Goal: Information Seeking & Learning: Learn about a topic

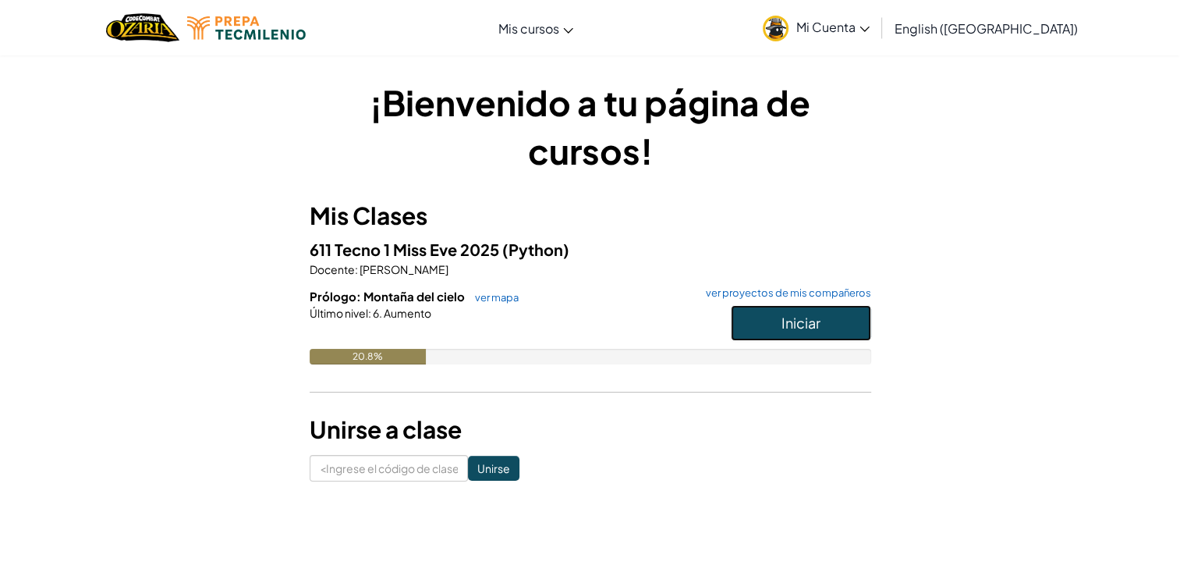
click at [759, 318] on button "Iniciar" at bounding box center [801, 323] width 140 height 36
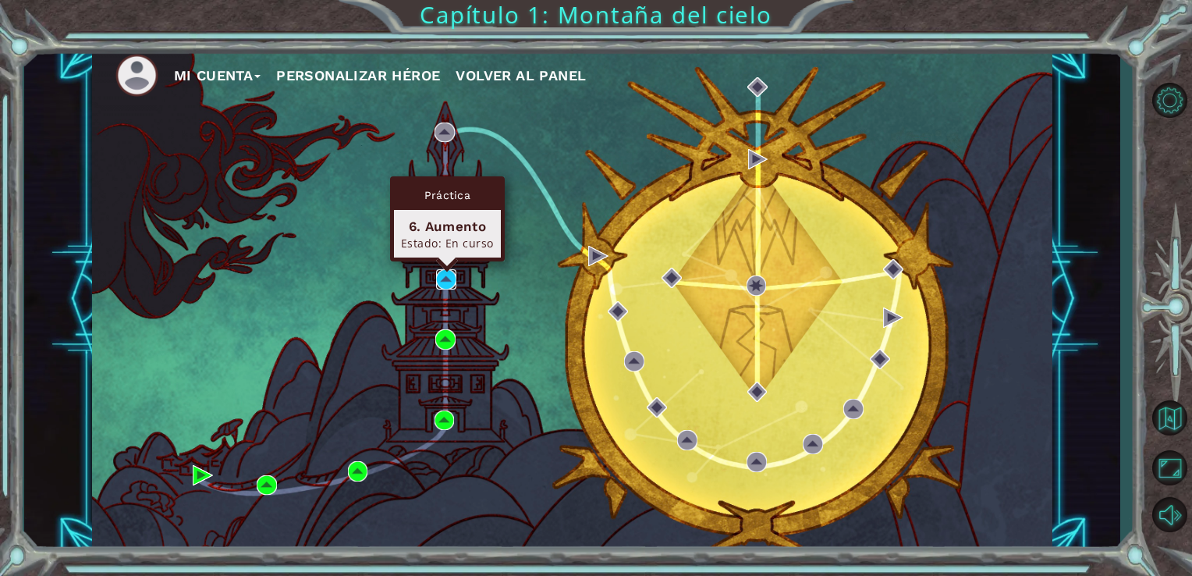
click at [445, 276] on img at bounding box center [446, 279] width 20 height 20
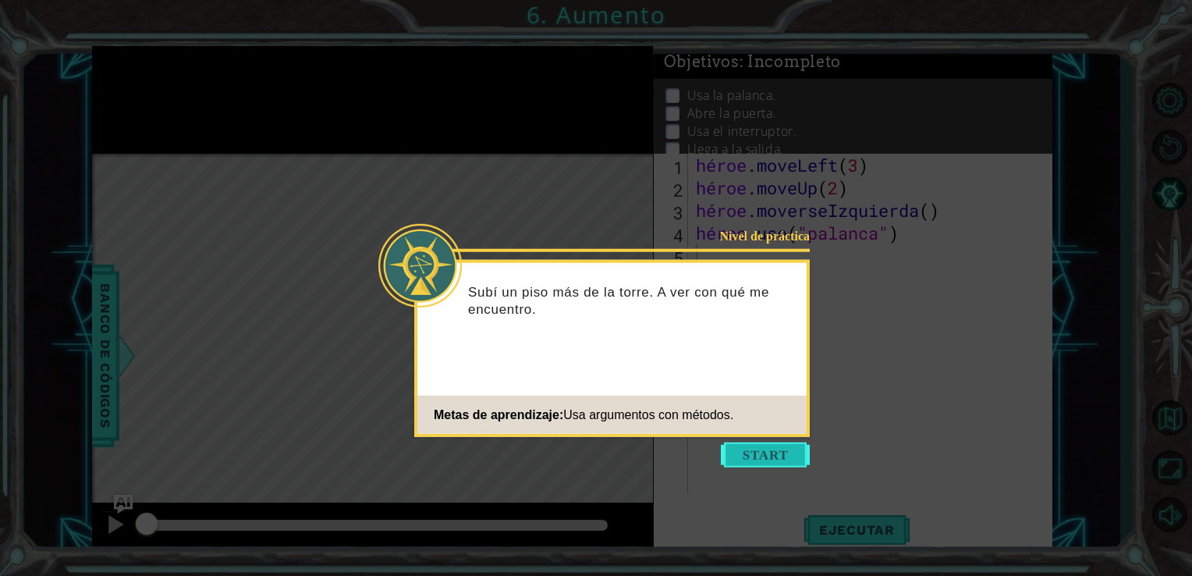
click at [758, 448] on button "Empezar" at bounding box center [765, 454] width 89 height 25
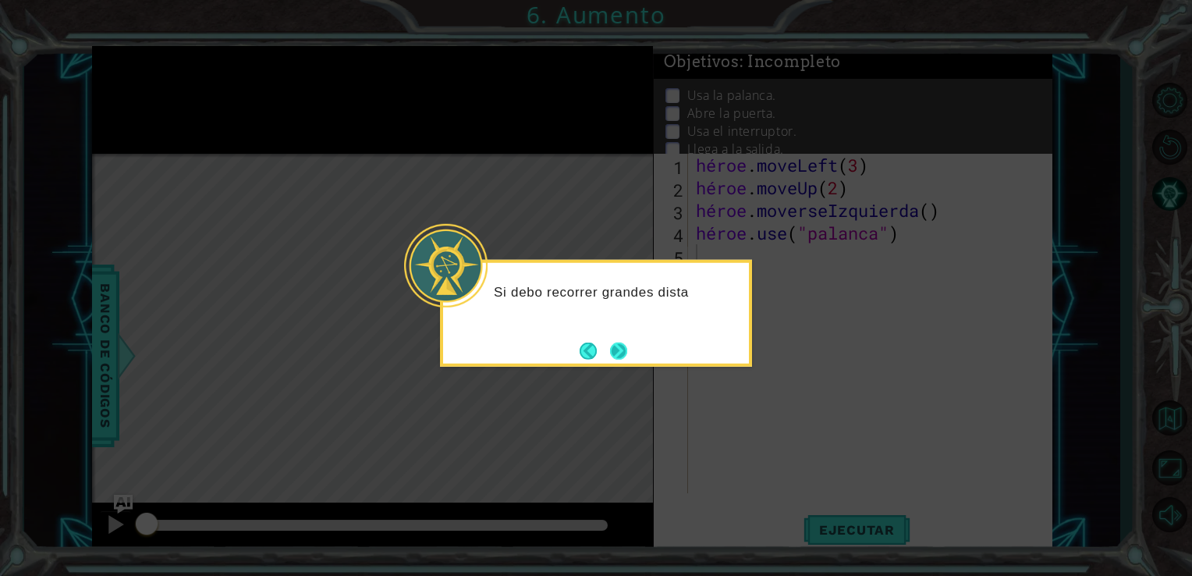
click at [621, 347] on button "Próximo" at bounding box center [618, 350] width 21 height 21
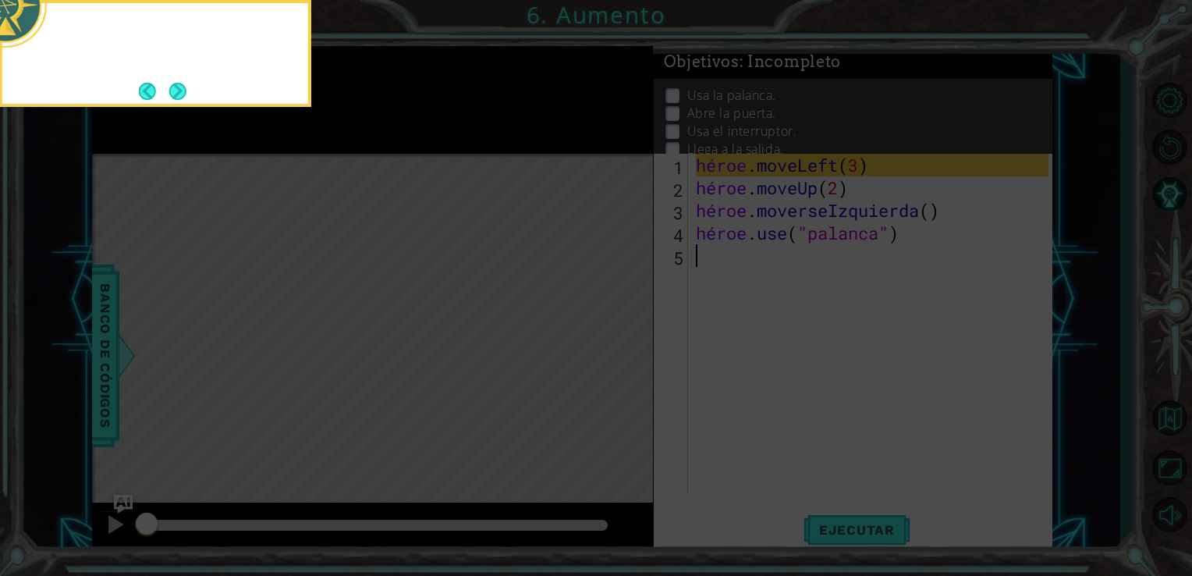
click at [621, 347] on icon at bounding box center [596, 86] width 1192 height 979
click at [186, 92] on button "Próximo" at bounding box center [178, 91] width 18 height 18
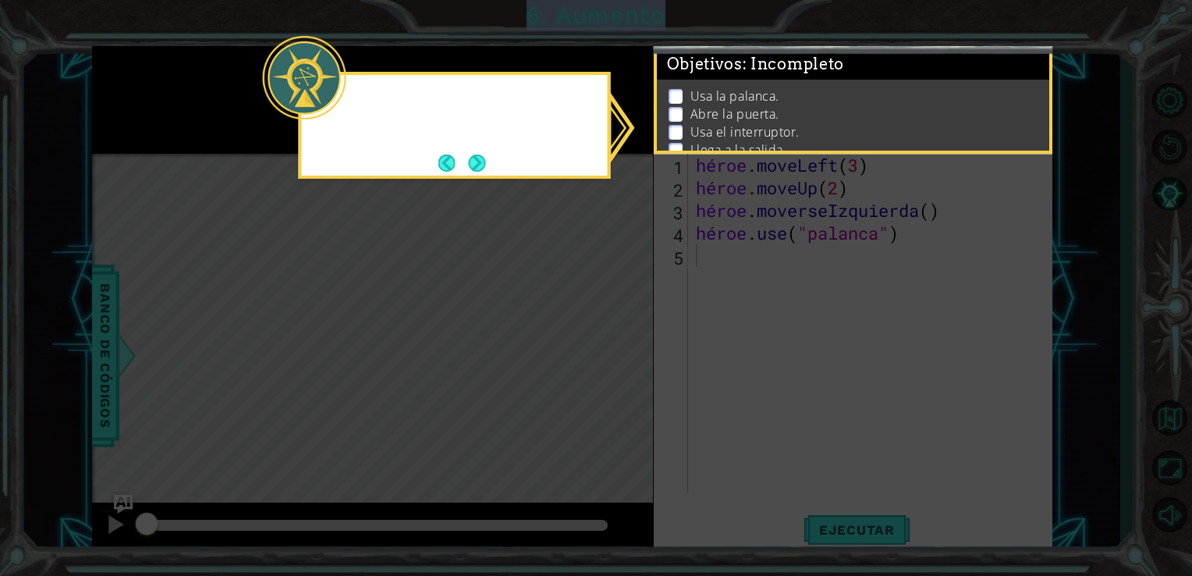
click at [186, 92] on icon at bounding box center [596, 288] width 1192 height 576
click at [479, 153] on button "Próximo" at bounding box center [477, 163] width 24 height 24
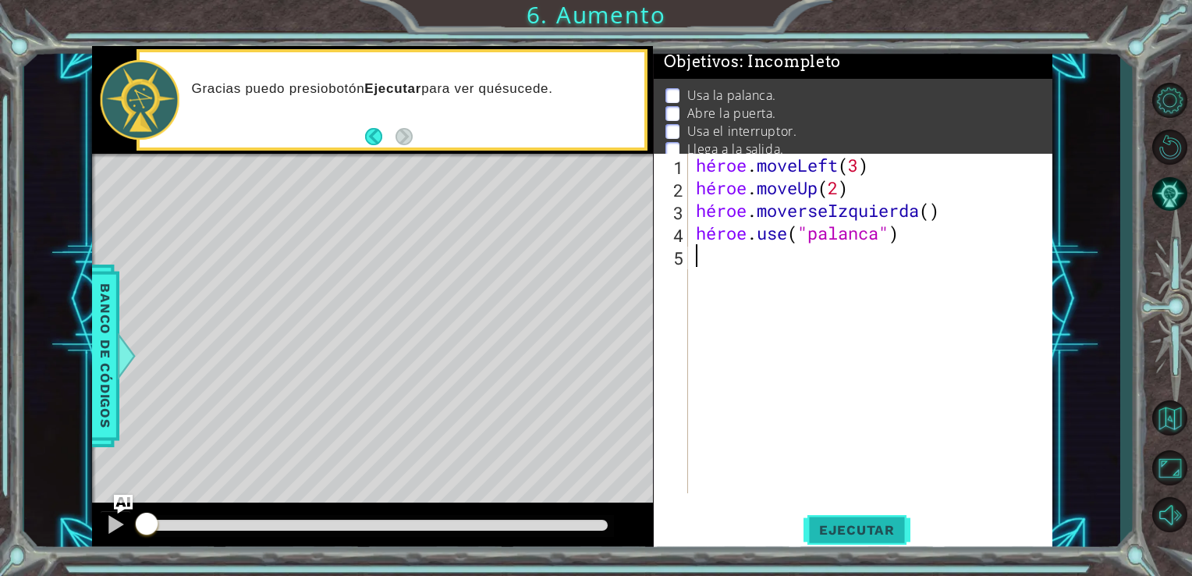
click at [880, 517] on button "Ejecutar" at bounding box center [857, 529] width 107 height 40
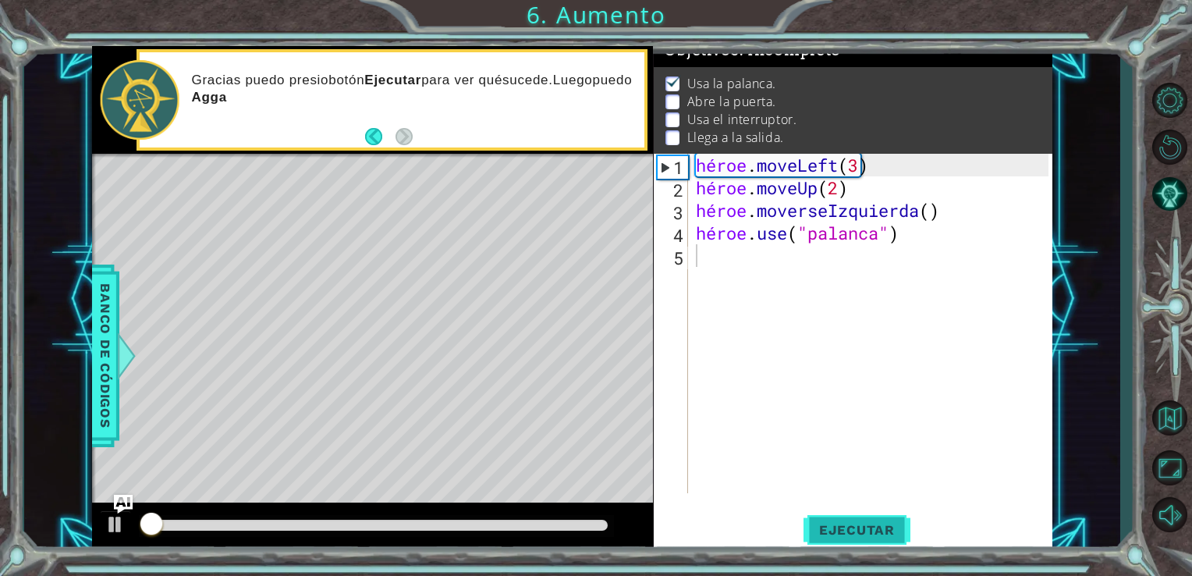
click at [880, 517] on button "Ejecutar" at bounding box center [857, 529] width 107 height 40
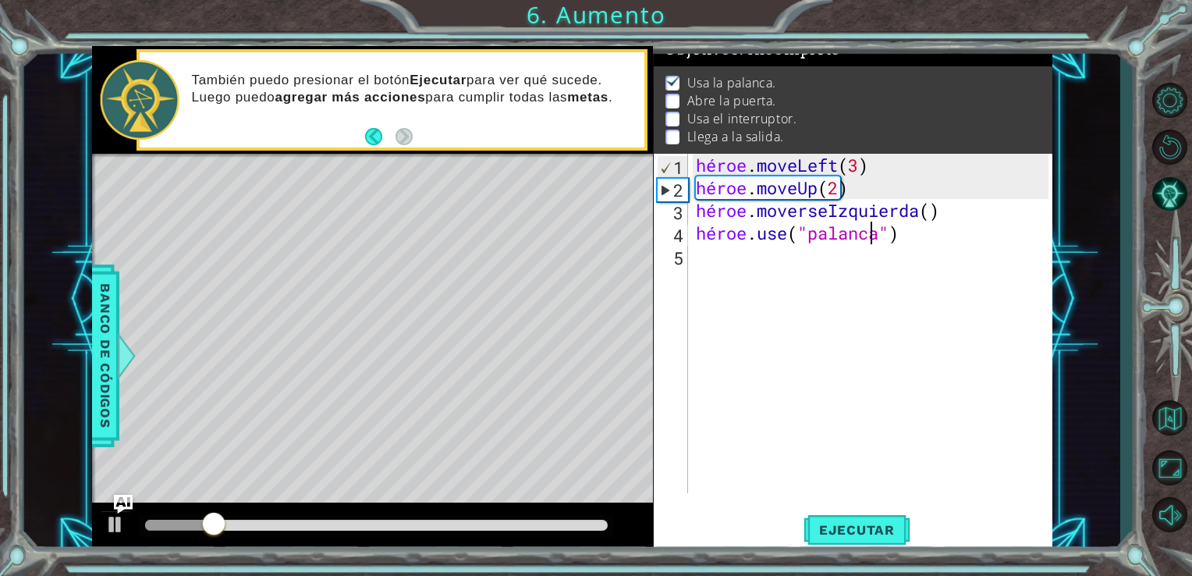
click at [877, 240] on div "héroe . moveLeft ( 3 ) héroe . moveUp ( 2 ) héroe . moverseIzquierda ( ) héroe …" at bounding box center [875, 346] width 364 height 385
type textarea "hero.use("lever")"
click at [877, 240] on div "héroe . moveLeft ( 3 ) héroe . moveUp ( 2 ) héroe . moverseIzquierda ( ) héroe …" at bounding box center [875, 346] width 364 height 385
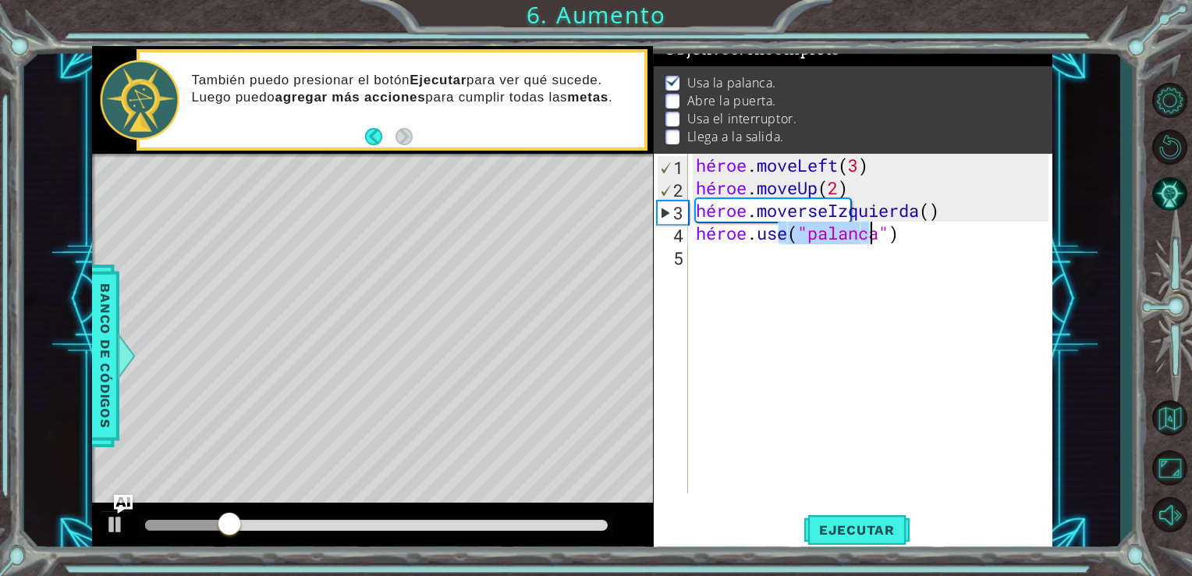
click at [877, 240] on div "héroe . moveLeft ( 3 ) héroe . moveUp ( 2 ) héroe . moverseIzquierda ( ) héroe …" at bounding box center [875, 346] width 364 height 385
click at [877, 240] on div "héroe . moveLeft ( 3 ) héroe . moveUp ( 2 ) héroe . moverseIzquierda ( ) héroe …" at bounding box center [871, 323] width 357 height 339
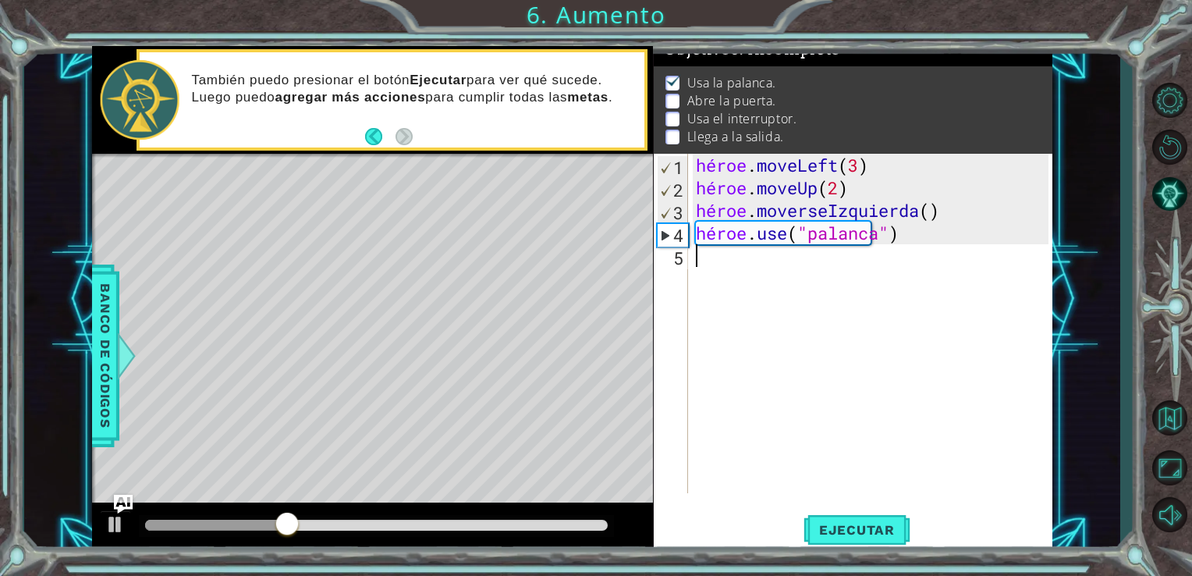
click at [701, 261] on div "héroe . moveLeft ( 3 ) héroe . moveUp ( 2 ) héroe . moverseIzquierda ( ) héroe …" at bounding box center [875, 346] width 364 height 385
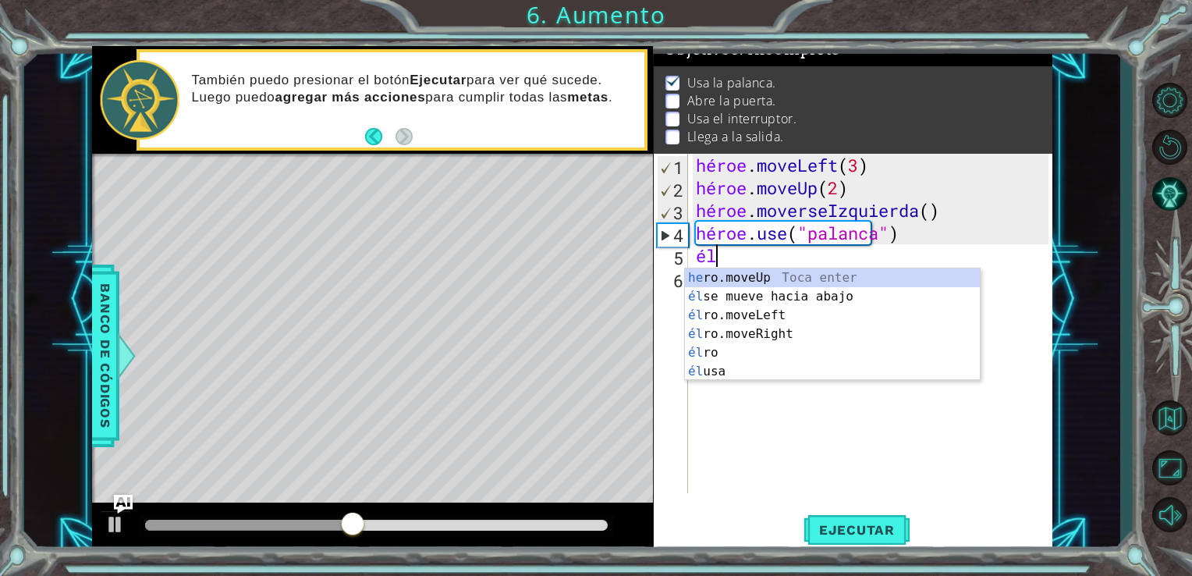
type textarea "h"
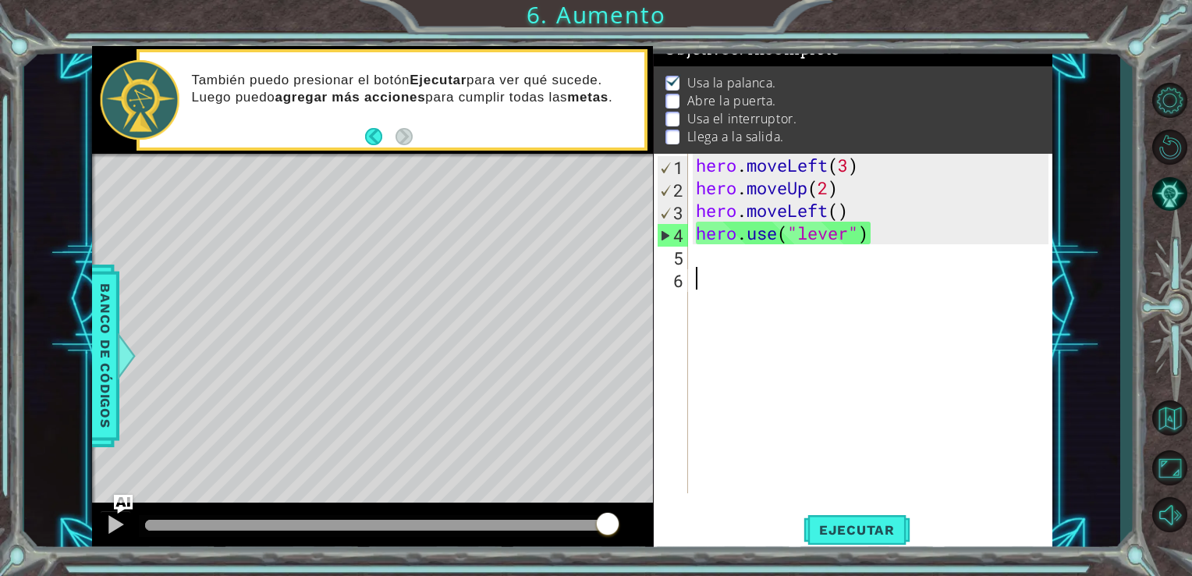
click at [733, 282] on div "hero . moveLeft ( 3 ) hero . moveUp ( 2 ) hero . moveLeft ( ) hero . use ( "lev…" at bounding box center [875, 346] width 364 height 385
click at [710, 267] on div "hero . moveLeft ( 3 ) hero . moveUp ( 2 ) hero . moveLeft ( ) hero . use ( "lev…" at bounding box center [875, 346] width 364 height 385
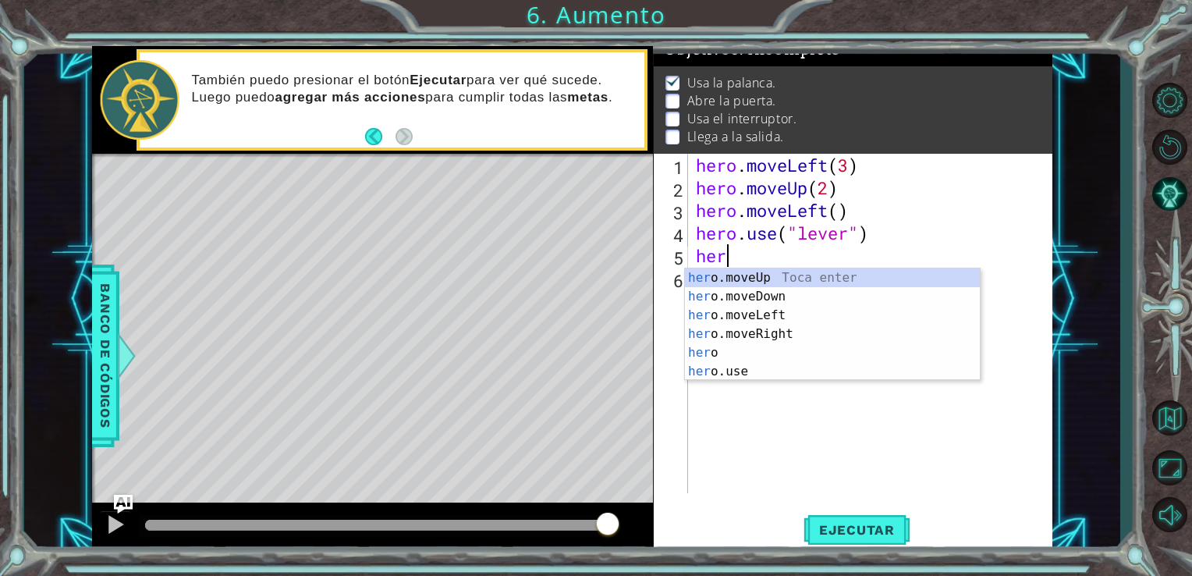
scroll to position [0, 0]
click at [786, 335] on div "hero Toca enter hero .moveUp Toca enter hero .moveDown Toca enter hero .moveLef…" at bounding box center [832, 343] width 295 height 150
type textarea "hero.moveLeft(1)"
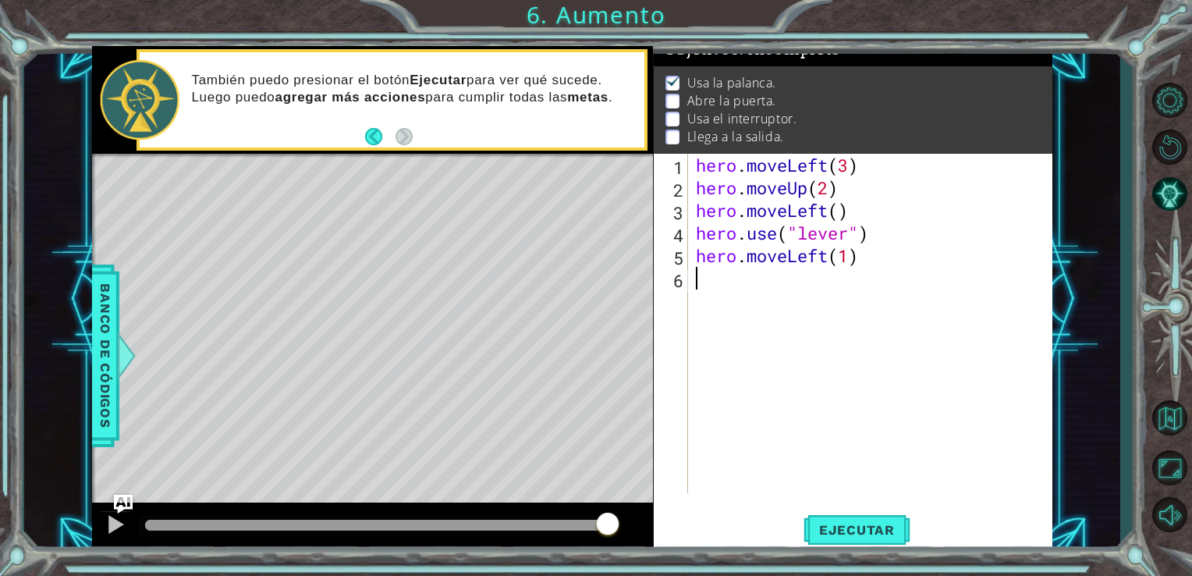
click at [717, 280] on div "hero . moveLeft ( 3 ) hero . moveUp ( 2 ) hero . moveLeft ( ) hero . use ( "lev…" at bounding box center [875, 346] width 364 height 385
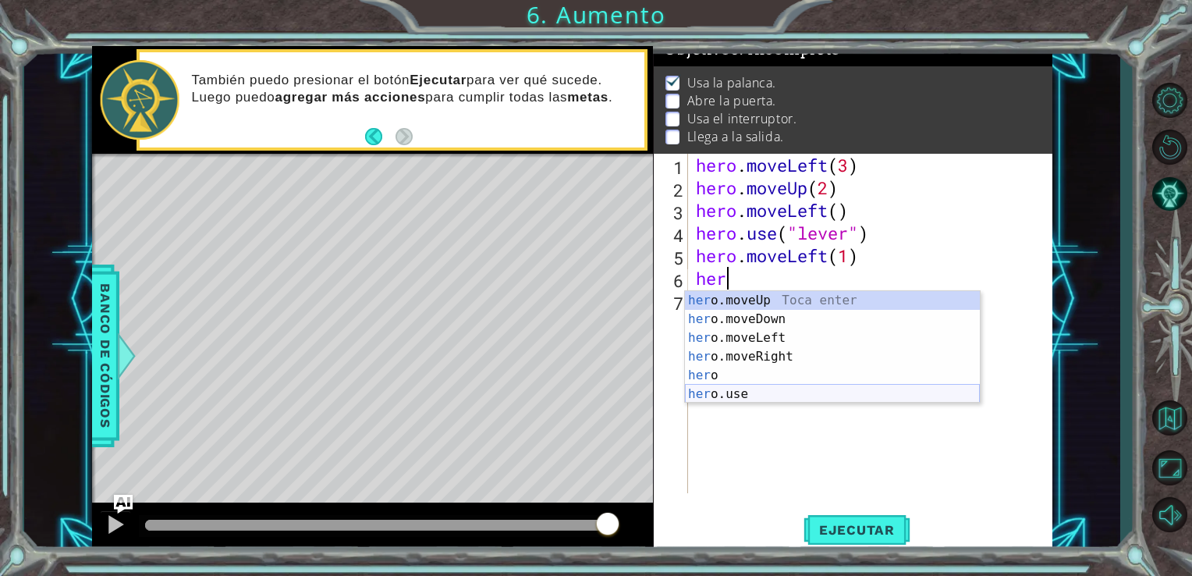
click at [757, 389] on div "her o.moveUp Toca enter her o.moveDown Toca enter her o.moveLeft [PERSON_NAME] …" at bounding box center [832, 366] width 295 height 150
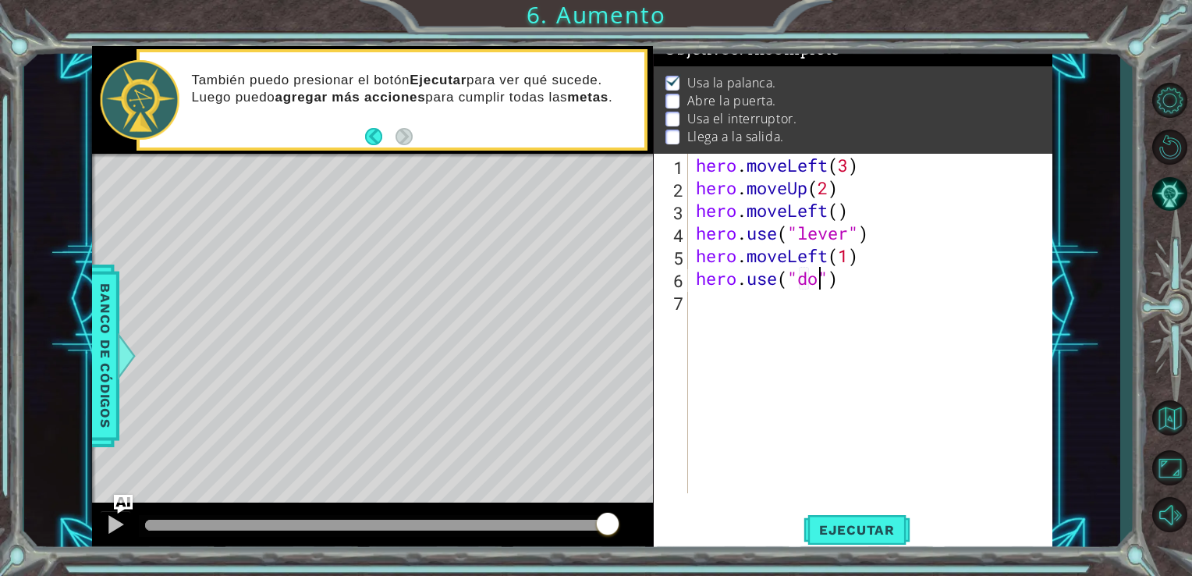
type textarea "hero.use("door")"
click at [705, 320] on div "hero . moveLeft ( 3 ) hero . moveUp ( 2 ) hero . moveLeft ( ) hero . use ( "lev…" at bounding box center [875, 346] width 364 height 385
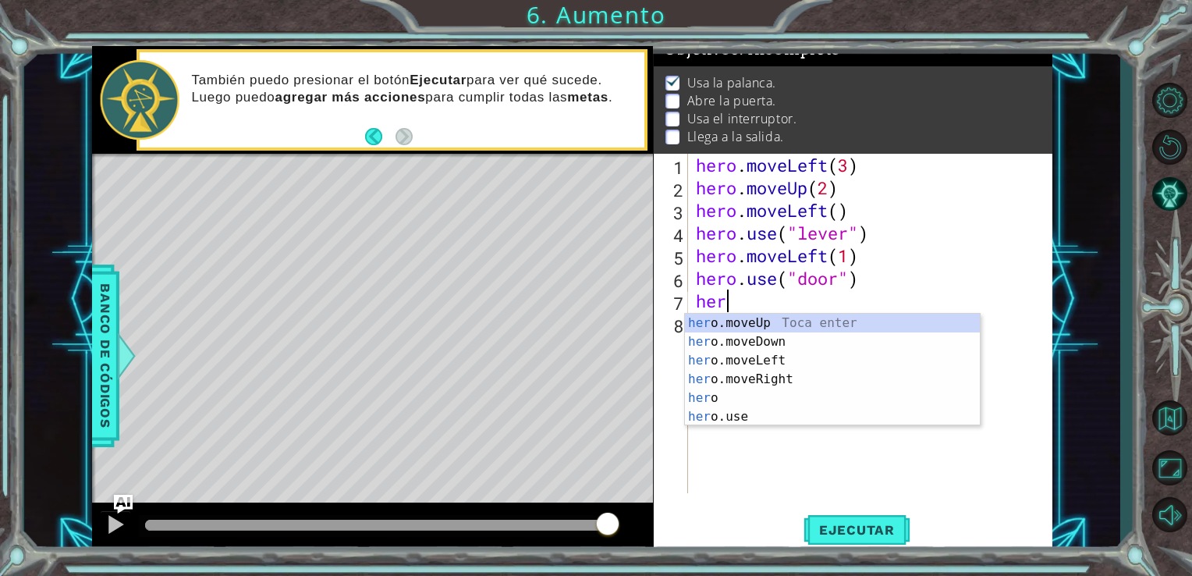
scroll to position [0, 0]
click at [721, 321] on div "her o.moveUp Toca enter her o.moveDown Toca enter her o.moveLeft [PERSON_NAME] …" at bounding box center [832, 389] width 295 height 150
type textarea "hero.moveUp(1)"
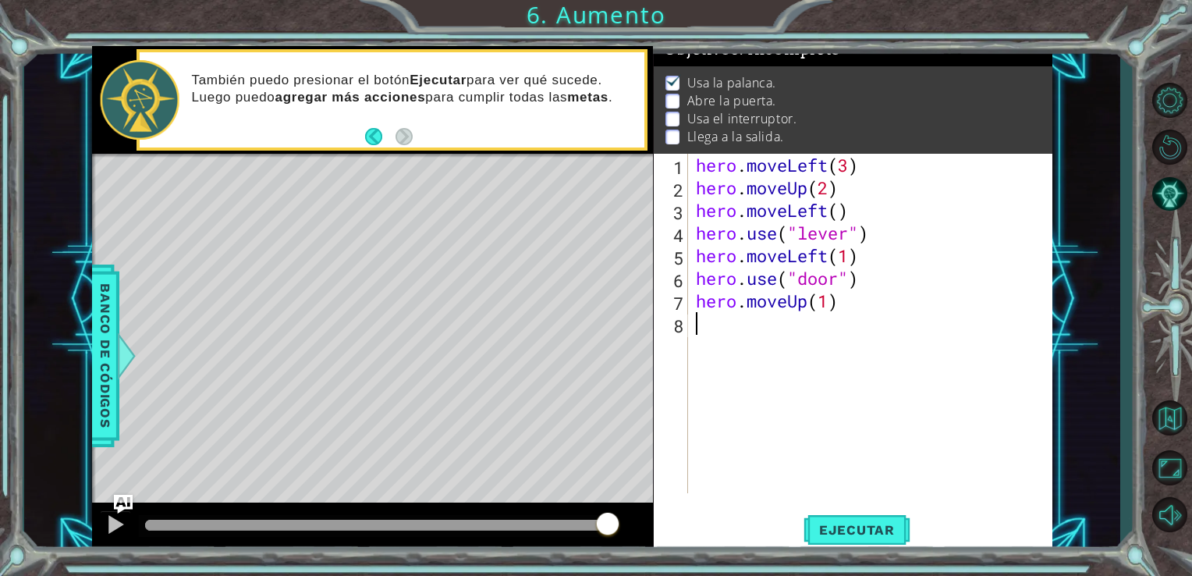
click at [699, 320] on div "hero . moveLeft ( 3 ) hero . moveUp ( 2 ) hero . moveLeft ( ) hero . use ( "lev…" at bounding box center [875, 346] width 364 height 385
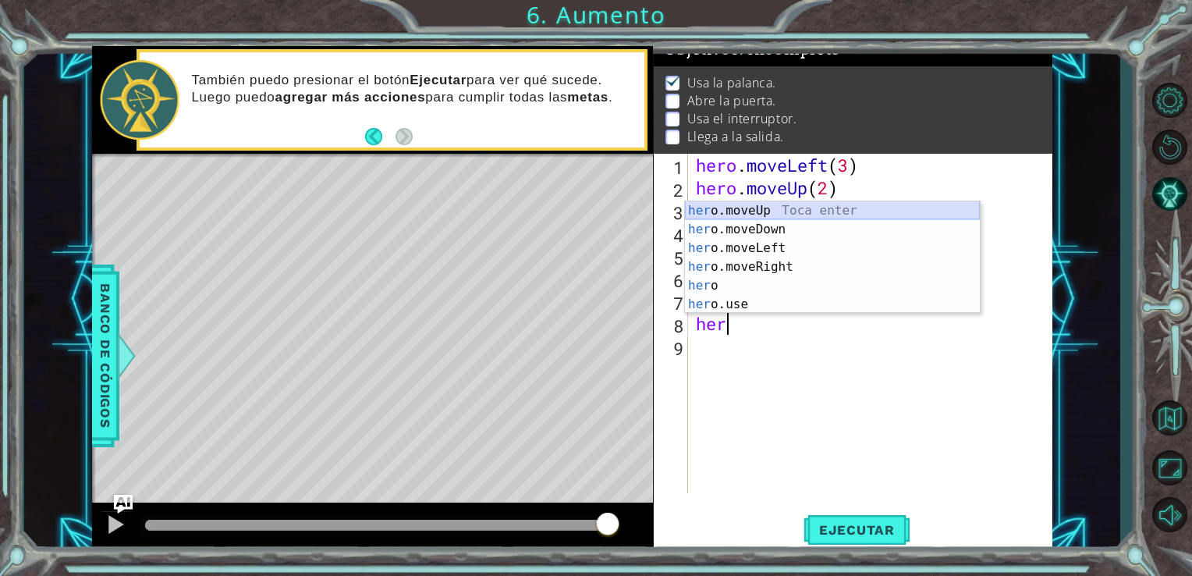
click at [733, 214] on div "her o.moveUp Toca enter her o.moveDown Toca enter her o.moveLeft [PERSON_NAME] …" at bounding box center [832, 276] width 295 height 150
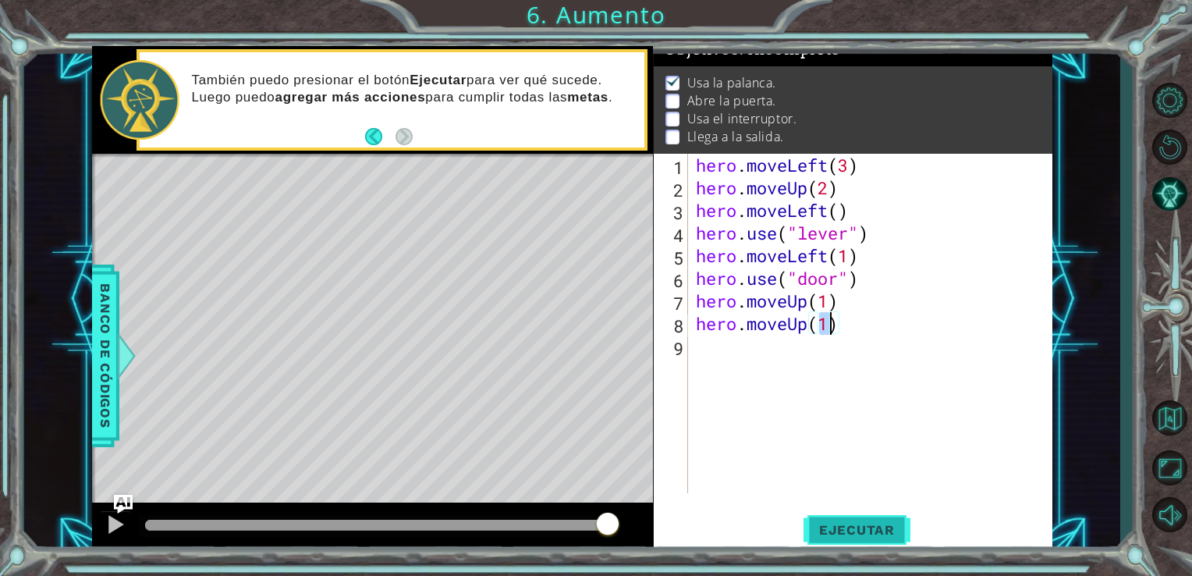
type textarea "hero.moveUp(1)"
click at [850, 521] on button "Ejecutar" at bounding box center [857, 529] width 107 height 40
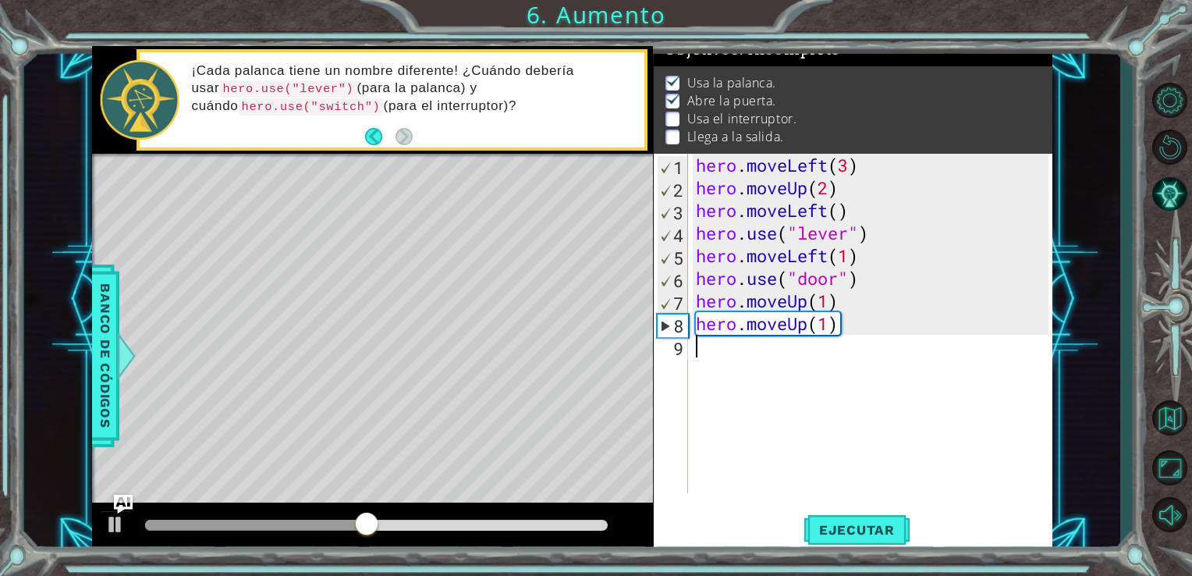
click at [700, 353] on div "hero . moveLeft ( 3 ) hero . moveUp ( 2 ) hero . moveLeft ( ) hero . use ( "lev…" at bounding box center [875, 346] width 364 height 385
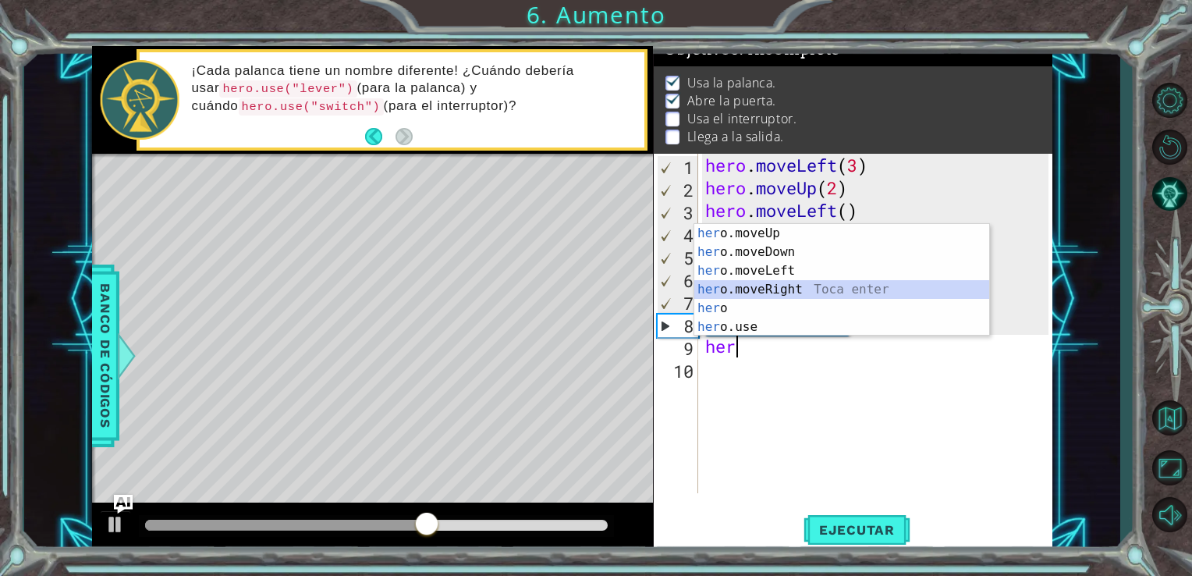
click at [759, 289] on div "her o.moveUp Toca enter her o.moveDown Toca enter her o.moveLeft [PERSON_NAME] …" at bounding box center [841, 299] width 295 height 150
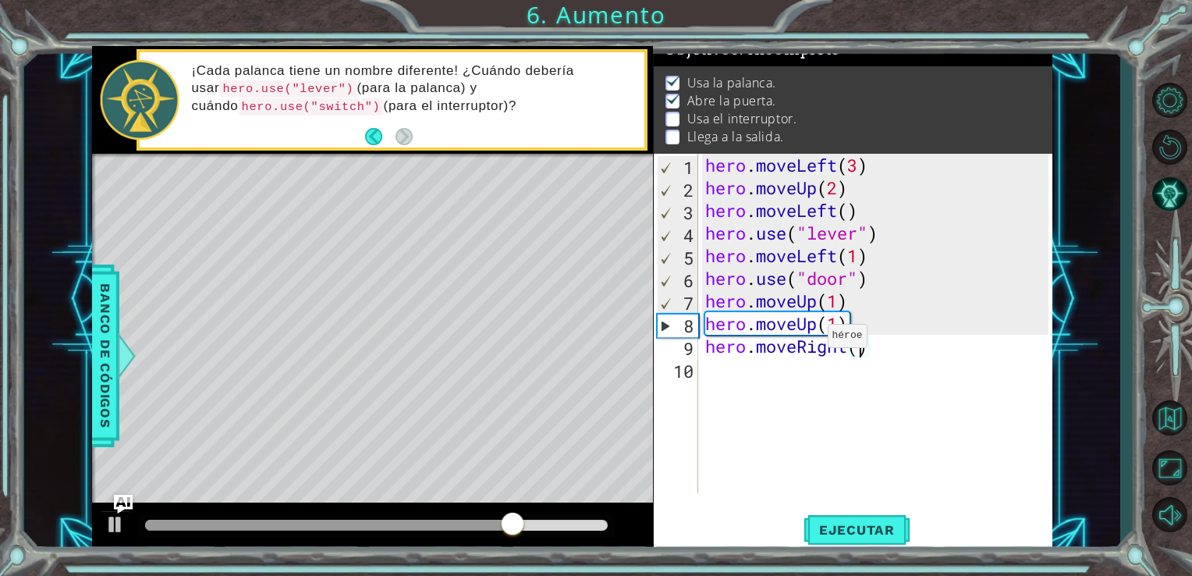
type textarea "hero.moveRight(2)"
click at [718, 373] on div "hero . moveLeft ( 3 ) hero . moveUp ( 2 ) hero . moveLeft ( ) hero . use ( "lev…" at bounding box center [879, 346] width 355 height 385
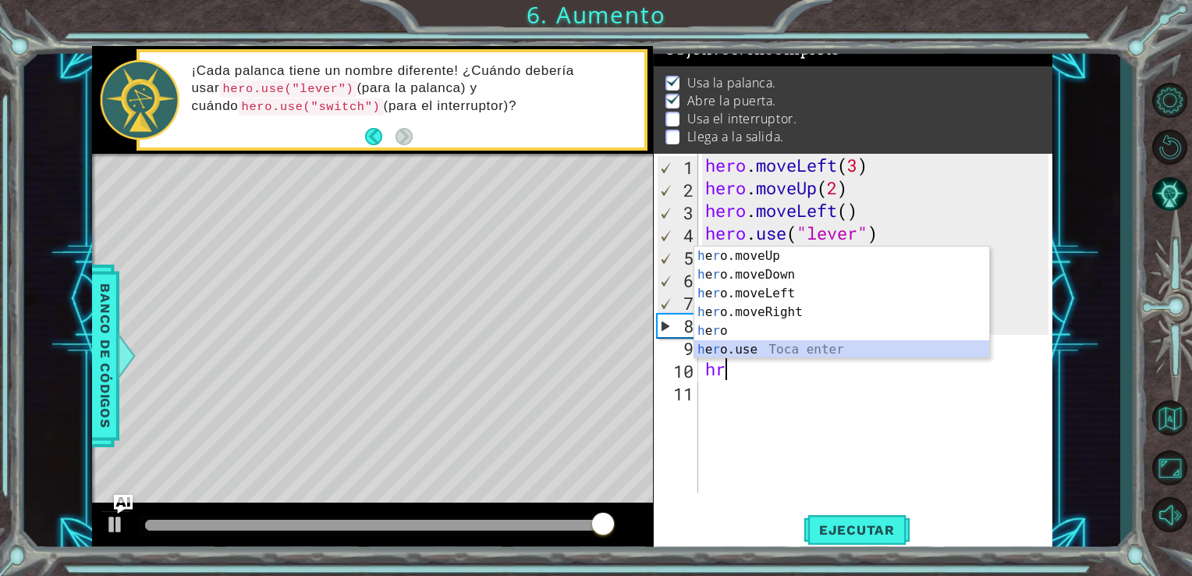
click at [756, 349] on div "h e r o.moveUp Toca enter h e r o.moveDown Toca enter h e r o.moveLeft Toca ent…" at bounding box center [841, 322] width 295 height 150
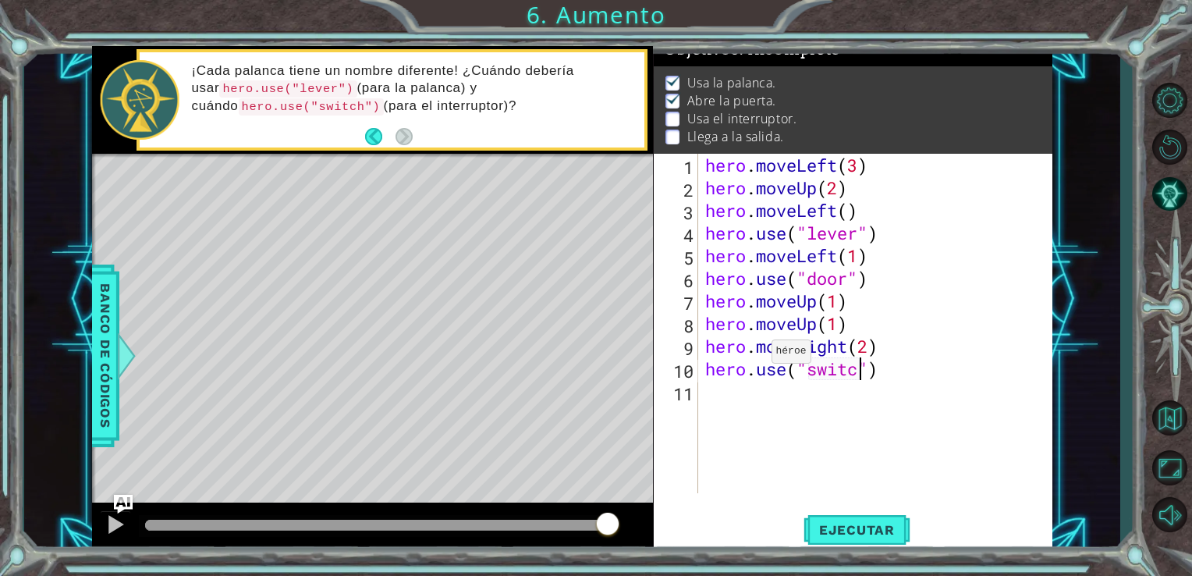
scroll to position [0, 6]
type textarea "hero.use("switch")"
click at [869, 543] on button "Ejecutar" at bounding box center [857, 529] width 107 height 40
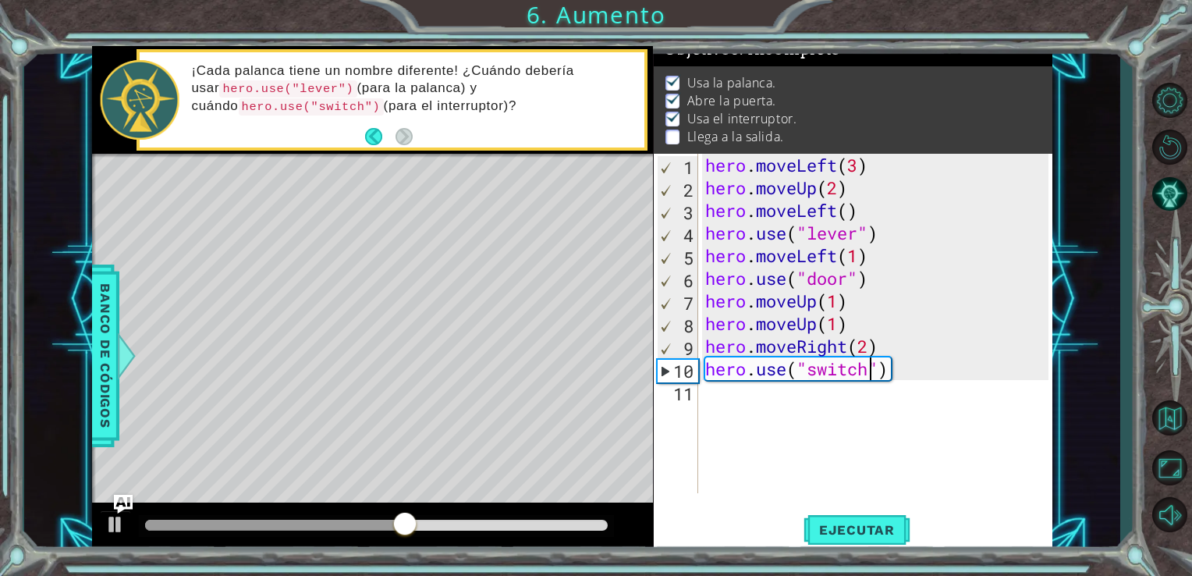
click at [719, 413] on div "hero . moveLeft ( 3 ) hero . moveUp ( 2 ) hero . moveLeft ( ) hero . use ( "lev…" at bounding box center [879, 346] width 355 height 385
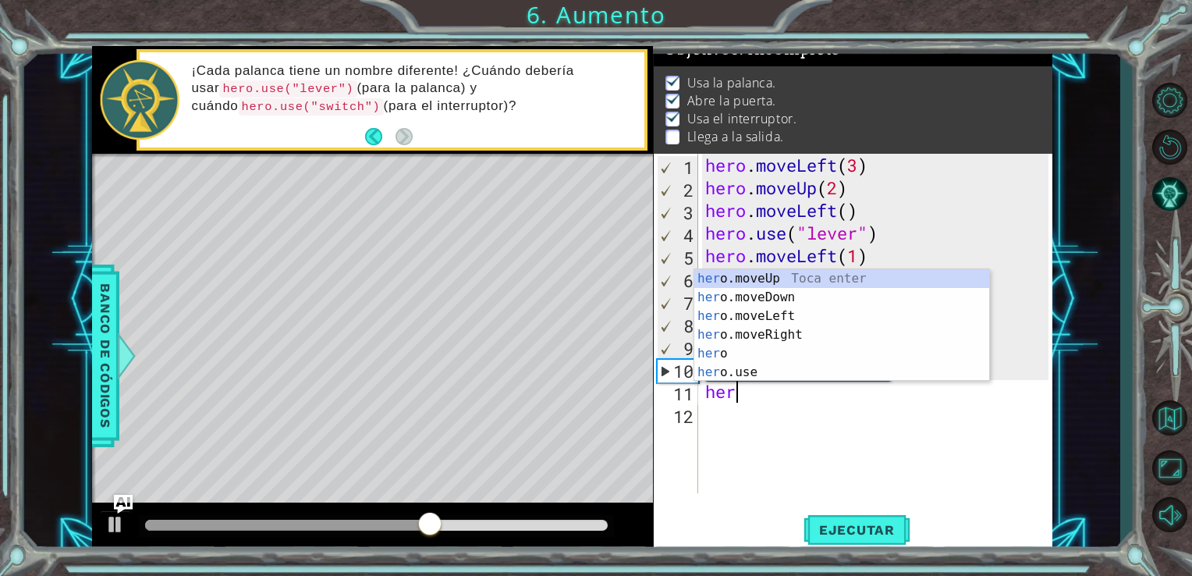
scroll to position [0, 0]
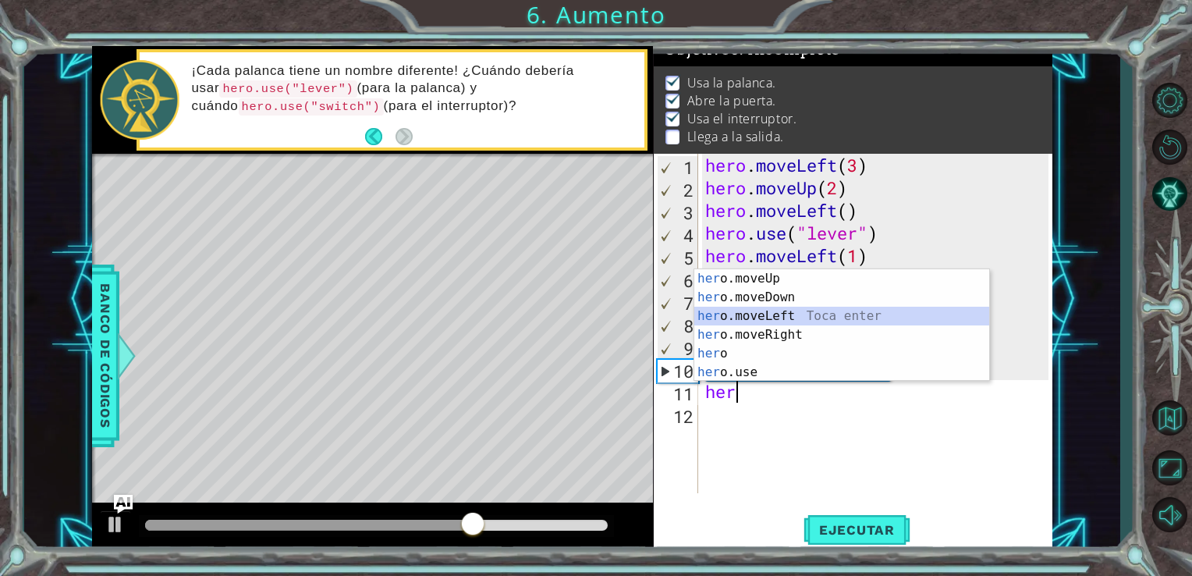
click at [778, 314] on div "her o.moveUp Toca enter her o.moveDown Toca enter her o.moveLeft [PERSON_NAME] …" at bounding box center [841, 344] width 295 height 150
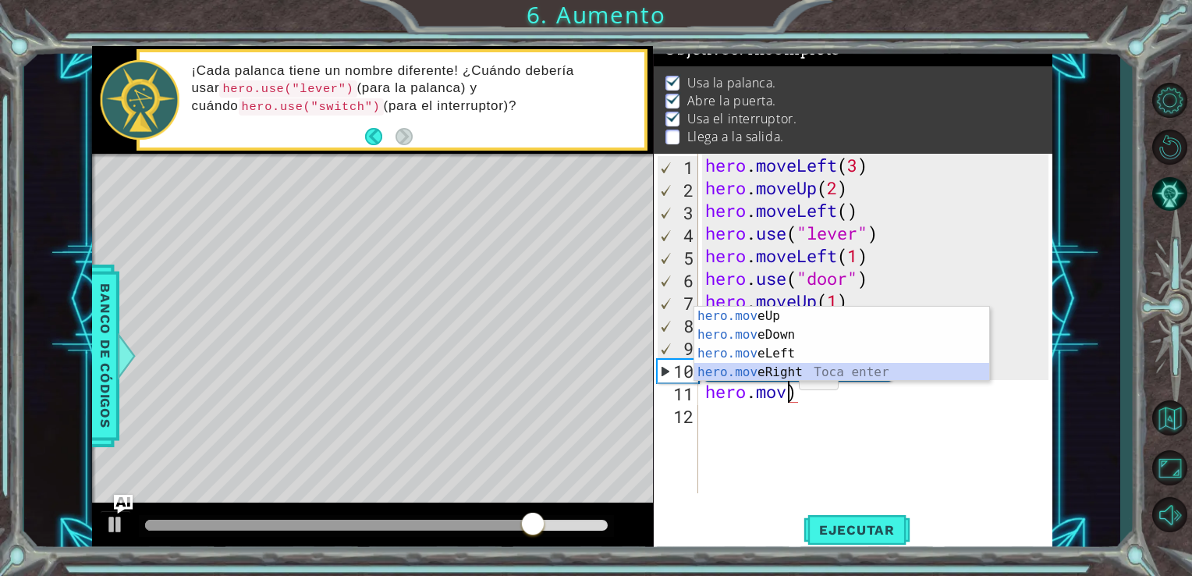
click at [785, 375] on div "hero.mov eUp Toca enter hero.mov eDown Toca enter hero.mov eLeft Toca enter her…" at bounding box center [841, 363] width 295 height 112
type textarea "hero.moveRight(1)"
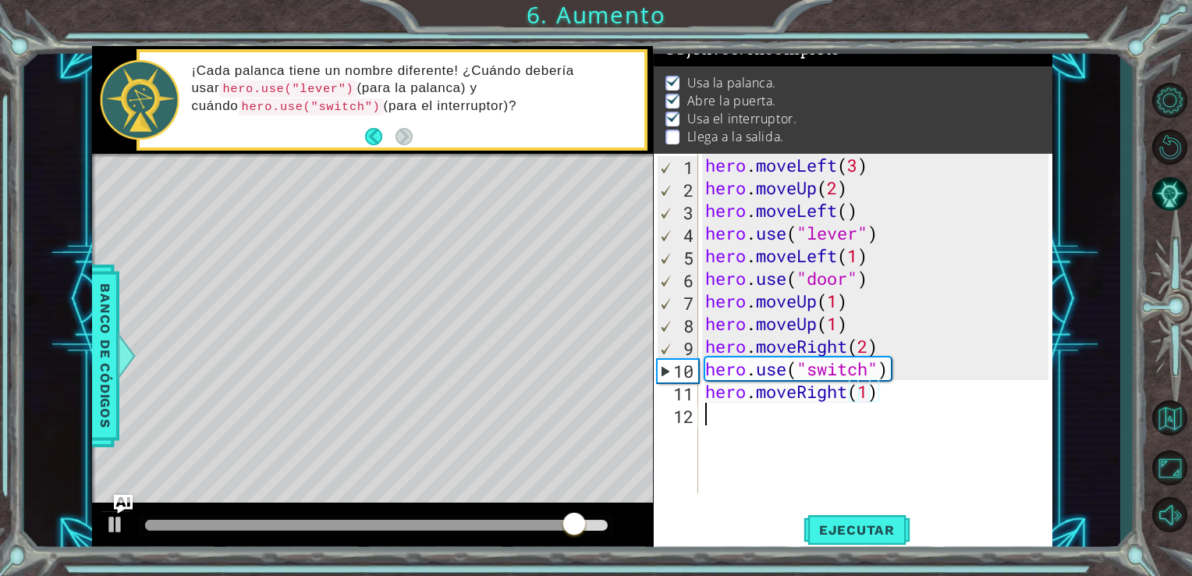
click at [704, 410] on div "hero . moveLeft ( 3 ) hero . moveUp ( 2 ) hero . moveLeft ( ) hero . use ( "lev…" at bounding box center [879, 346] width 355 height 385
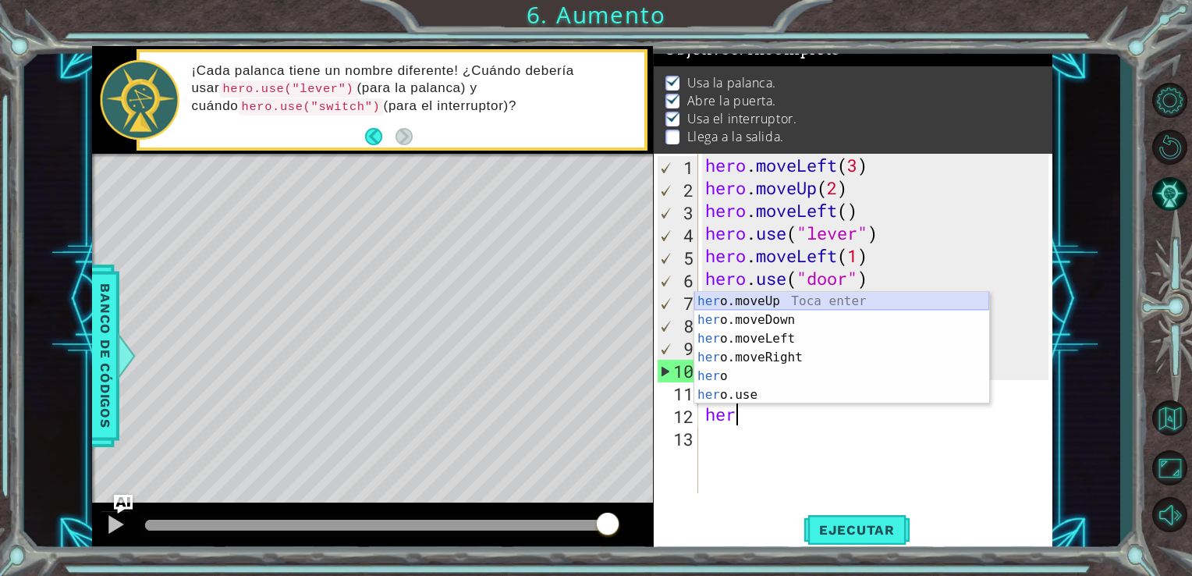
click at [775, 303] on div "her o.moveUp Toca enter her o.moveDown Toca enter her o.moveLeft [PERSON_NAME] …" at bounding box center [841, 367] width 295 height 150
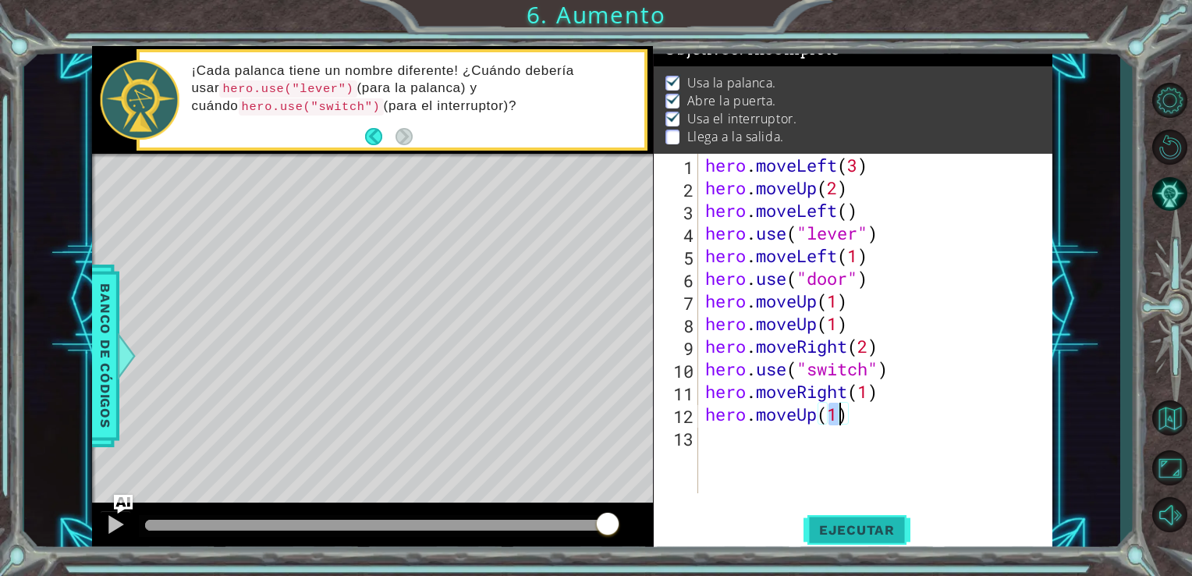
type textarea "hero.moveUp(1)"
click at [866, 530] on span "Ejecutar" at bounding box center [857, 530] width 107 height 16
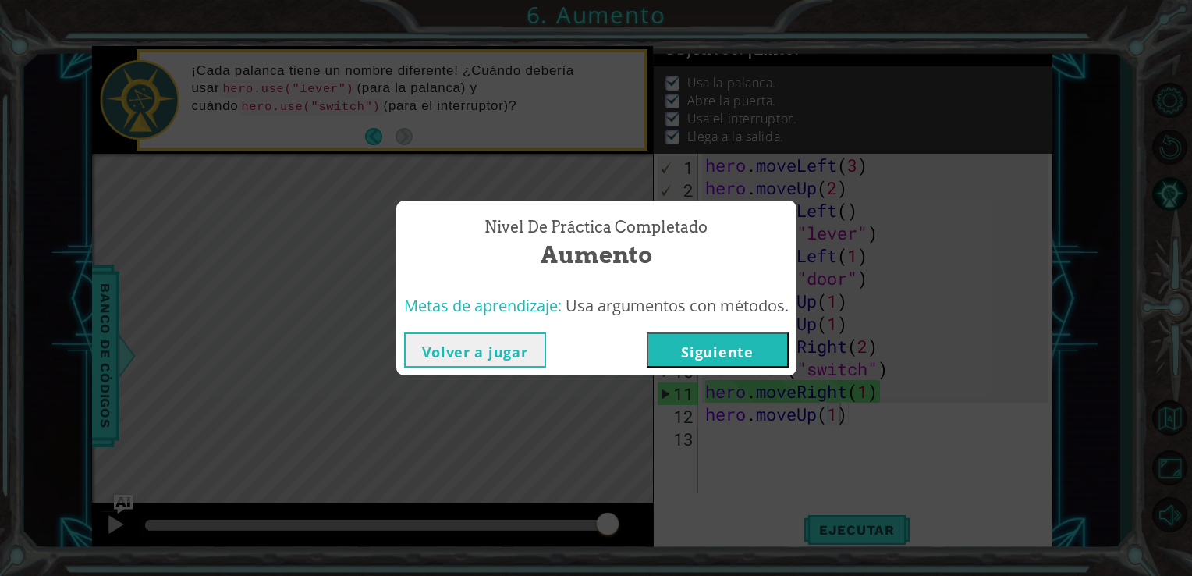
click at [741, 337] on button "Siguiente" at bounding box center [718, 349] width 142 height 35
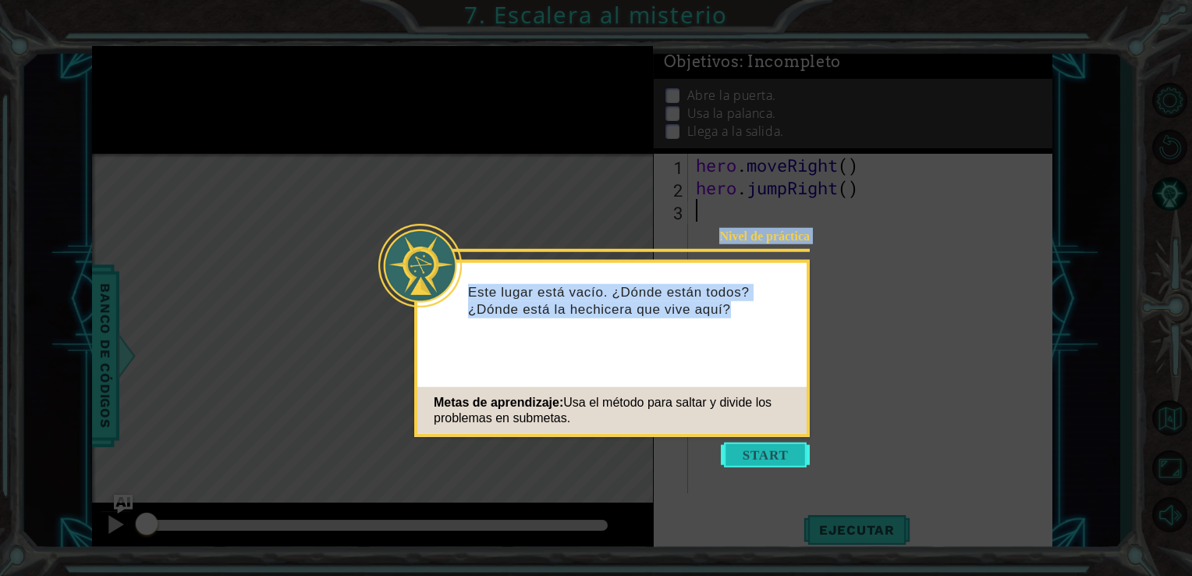
drag, startPoint x: 777, startPoint y: 438, endPoint x: 779, endPoint y: 456, distance: 17.3
click at [779, 456] on body "1 ההההההההההההההההההההההההההההההההההההההההההההההההההההההההההההההההההההההההההההה…" at bounding box center [596, 288] width 1192 height 576
click at [779, 456] on button "Start" at bounding box center [765, 454] width 89 height 25
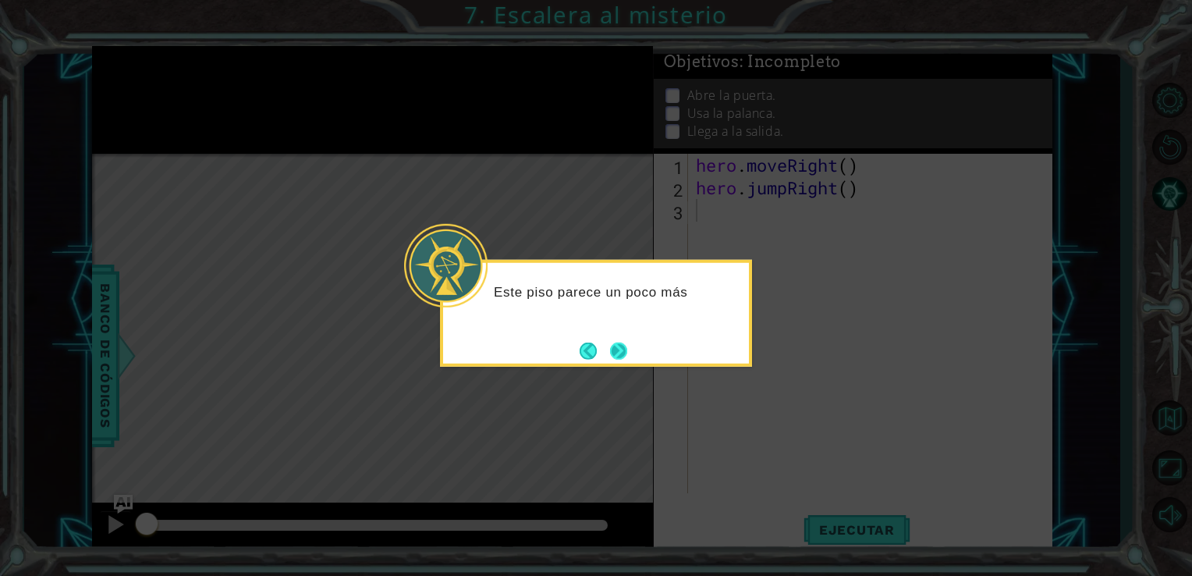
click at [627, 357] on button "Next" at bounding box center [619, 350] width 22 height 22
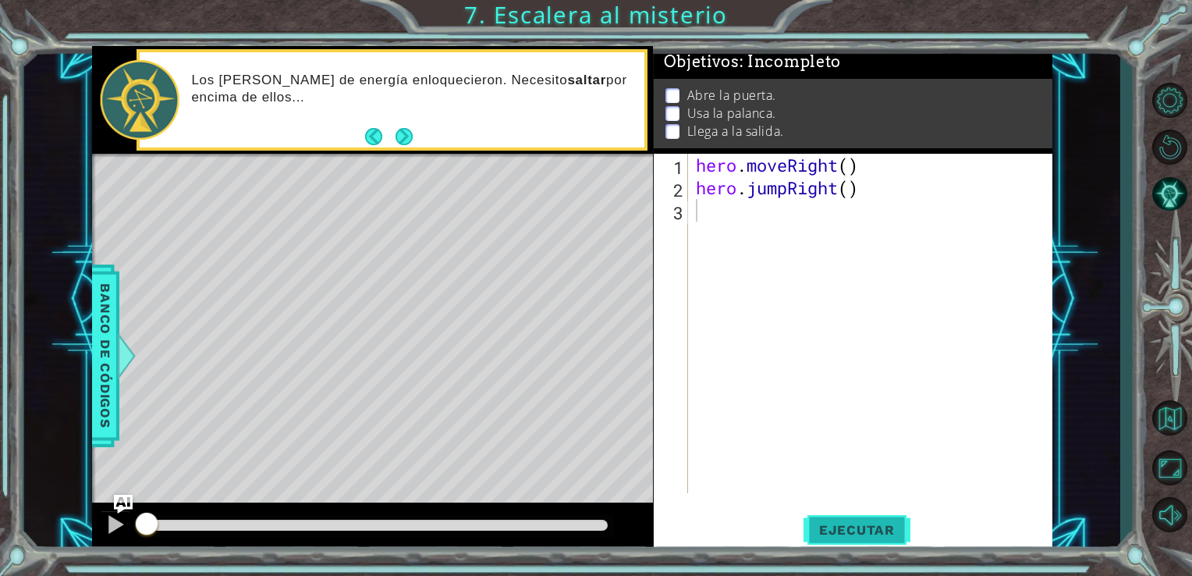
click at [846, 523] on span "Ejecutar" at bounding box center [857, 530] width 107 height 16
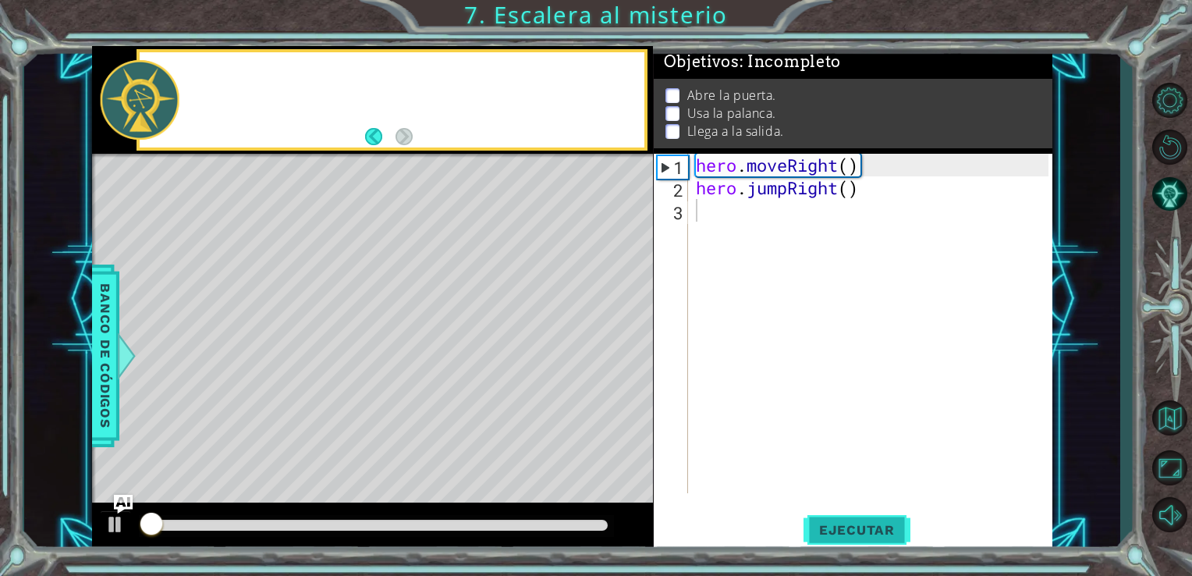
click at [846, 523] on span "Ejecutar" at bounding box center [857, 530] width 107 height 16
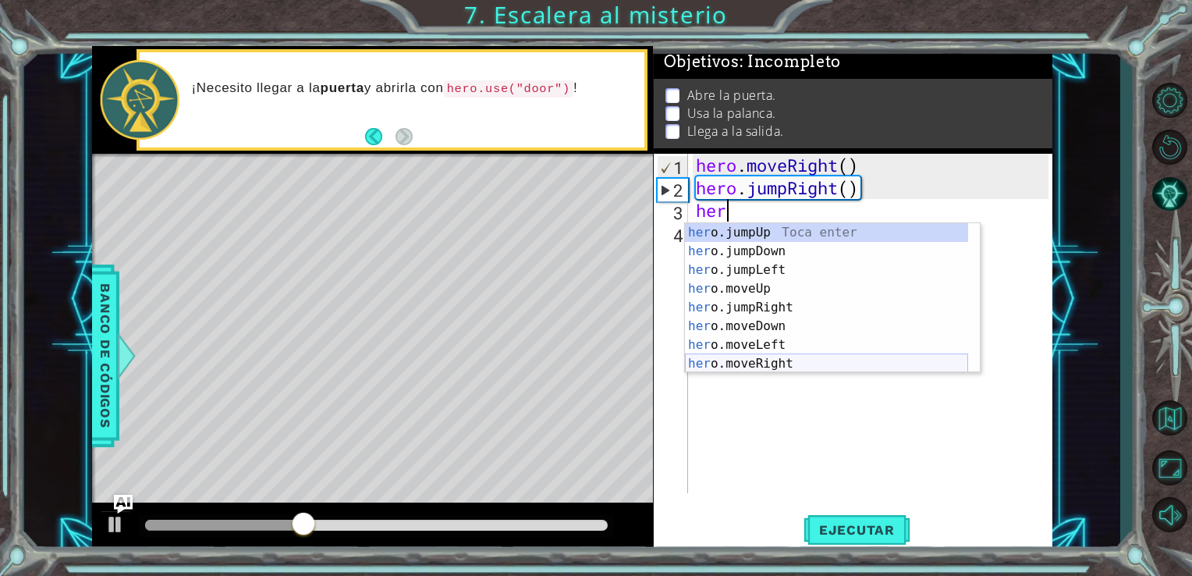
click at [772, 360] on div "her o.jumpUp Toca enter her o.jumpDown Toca enter her o.jumpLeft Toca enter her…" at bounding box center [826, 316] width 283 height 187
type textarea "hero.moveRight(1)"
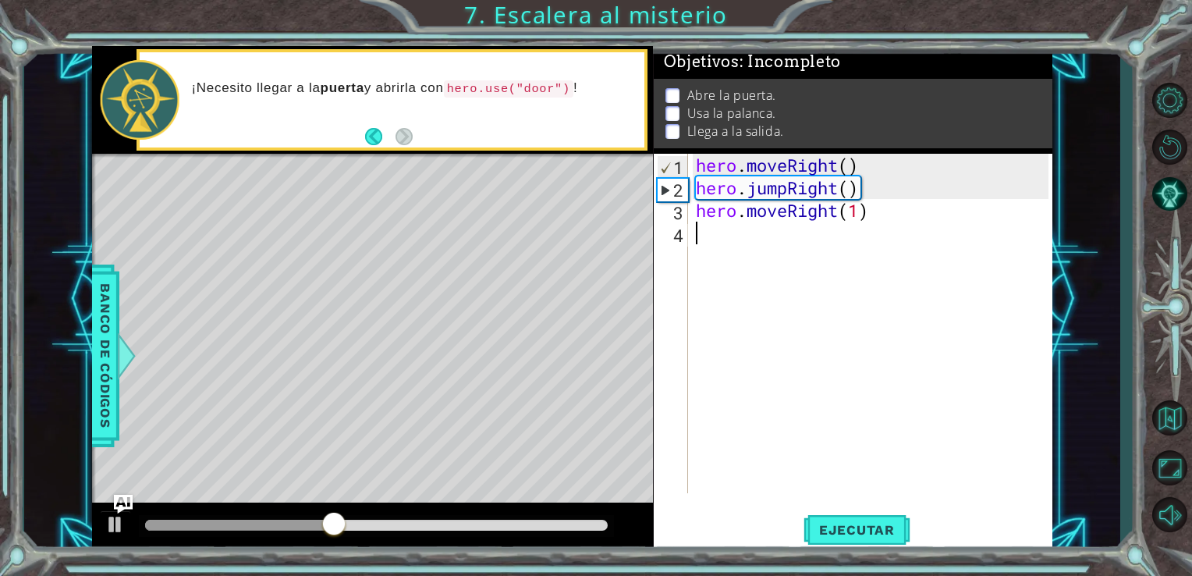
click at [710, 245] on div "hero . moveRight ( ) hero . jumpRight ( ) hero . moveRight ( 1 )" at bounding box center [875, 346] width 364 height 385
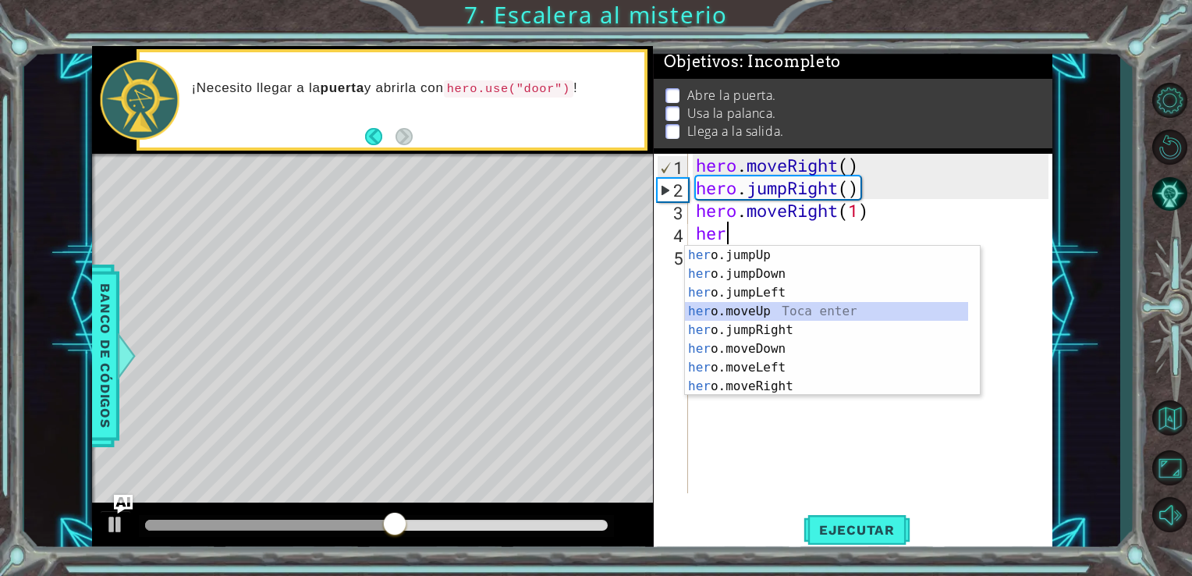
click at [766, 310] on div "her o.jumpUp Toca enter her o.jumpDown Toca enter her o.jumpLeft Toca enter her…" at bounding box center [826, 339] width 283 height 187
type textarea "hero.moveUp(1)"
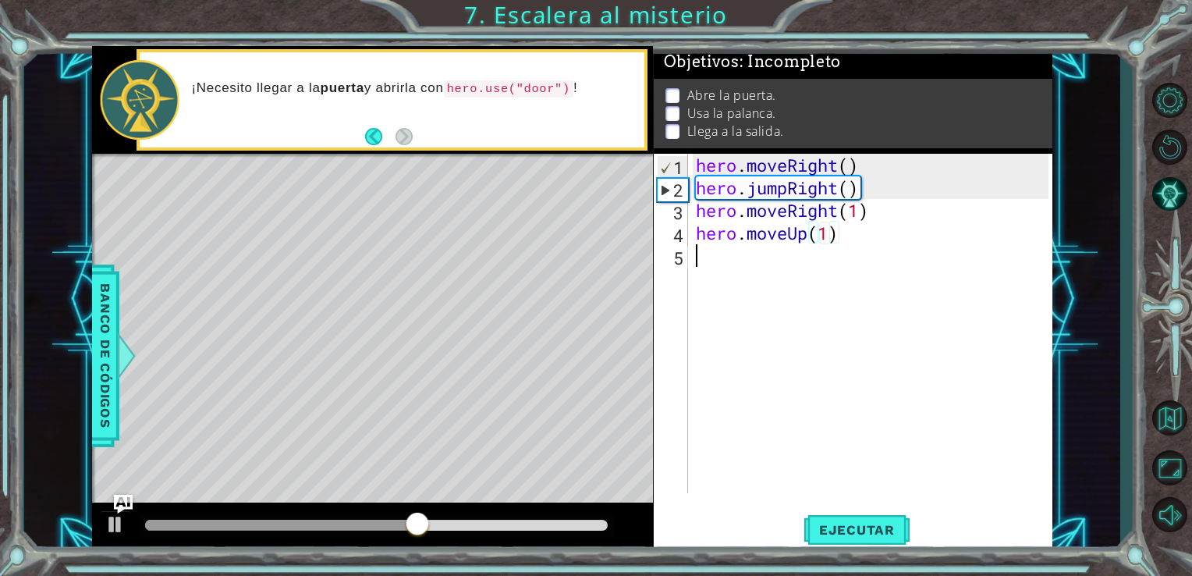
click at [705, 264] on div "hero . moveRight ( ) hero . jumpRight ( ) hero . moveRight ( 1 ) hero . moveUp …" at bounding box center [875, 346] width 364 height 385
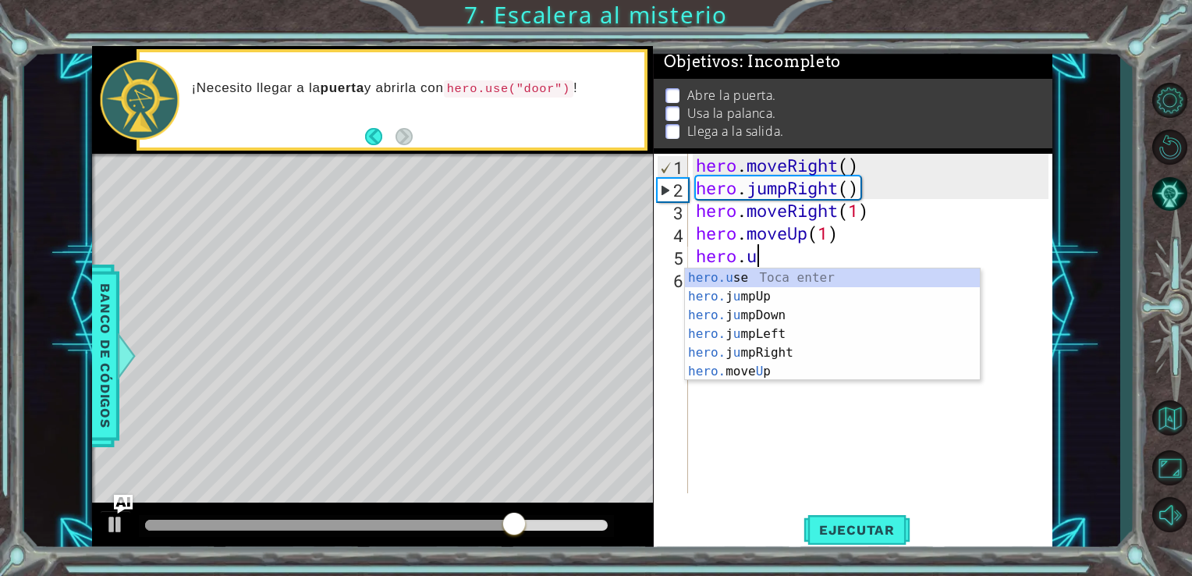
scroll to position [0, 2]
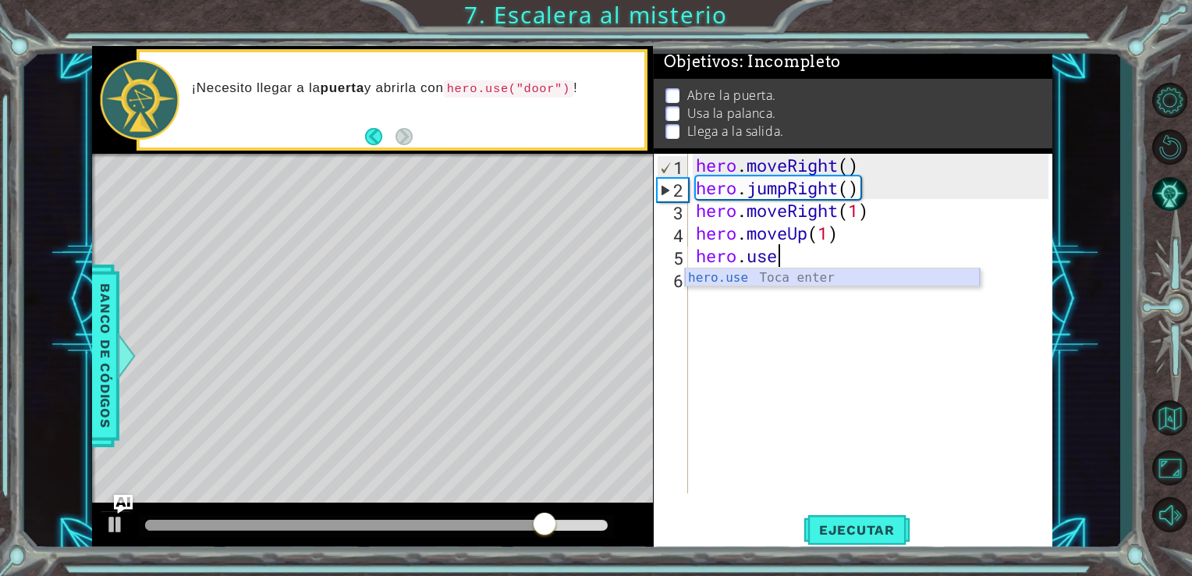
click at [816, 271] on div "hero.use Toca enter" at bounding box center [832, 296] width 295 height 56
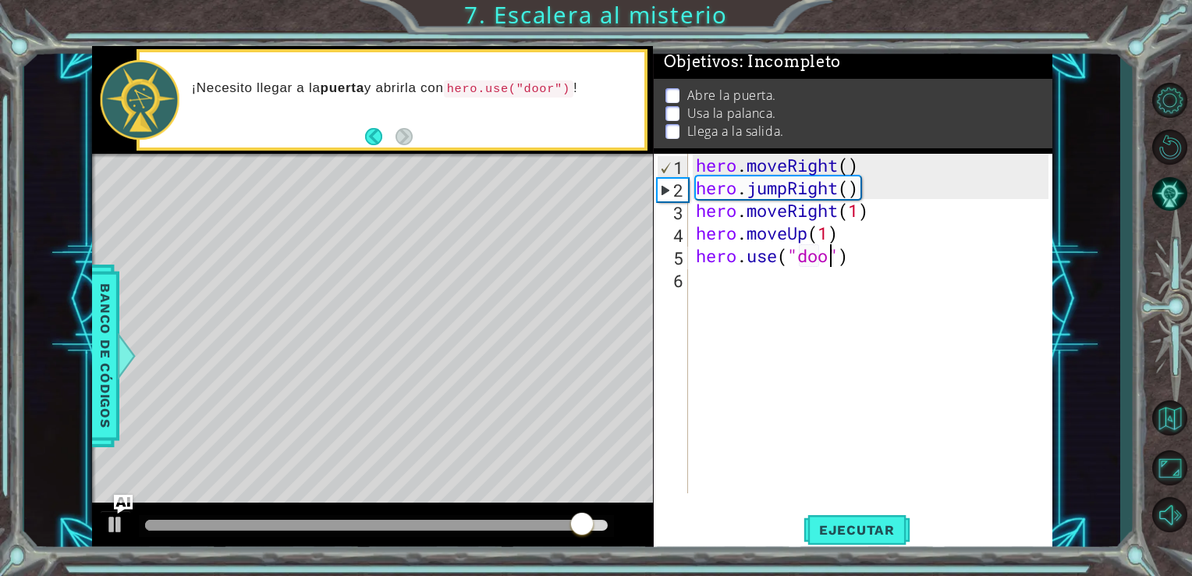
scroll to position [0, 6]
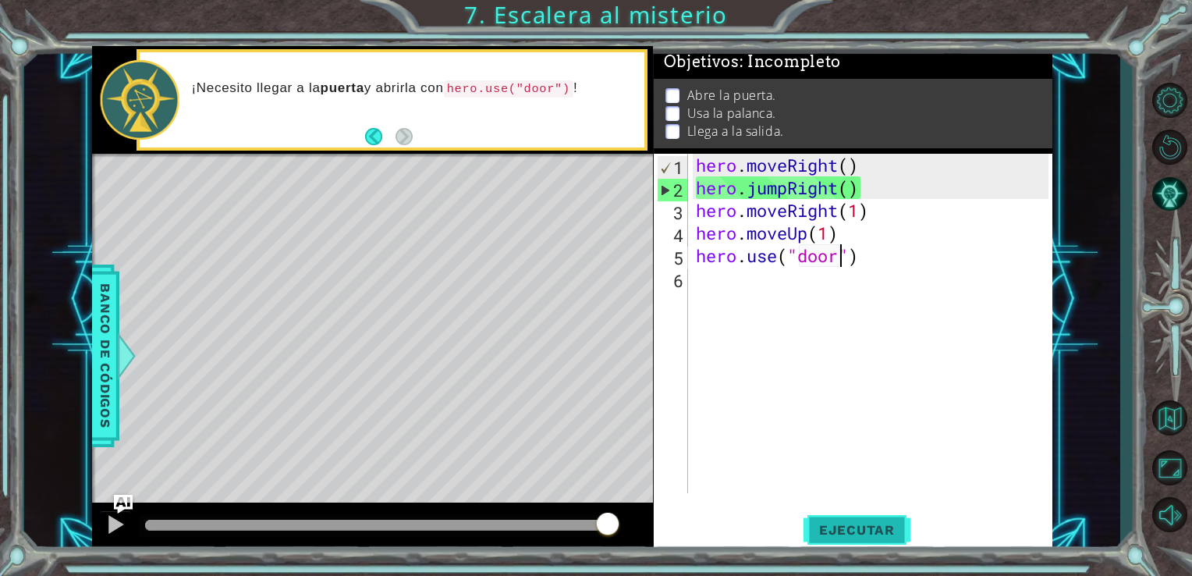
type textarea "hero.use("door")"
click at [865, 520] on button "Ejecutar" at bounding box center [857, 529] width 107 height 40
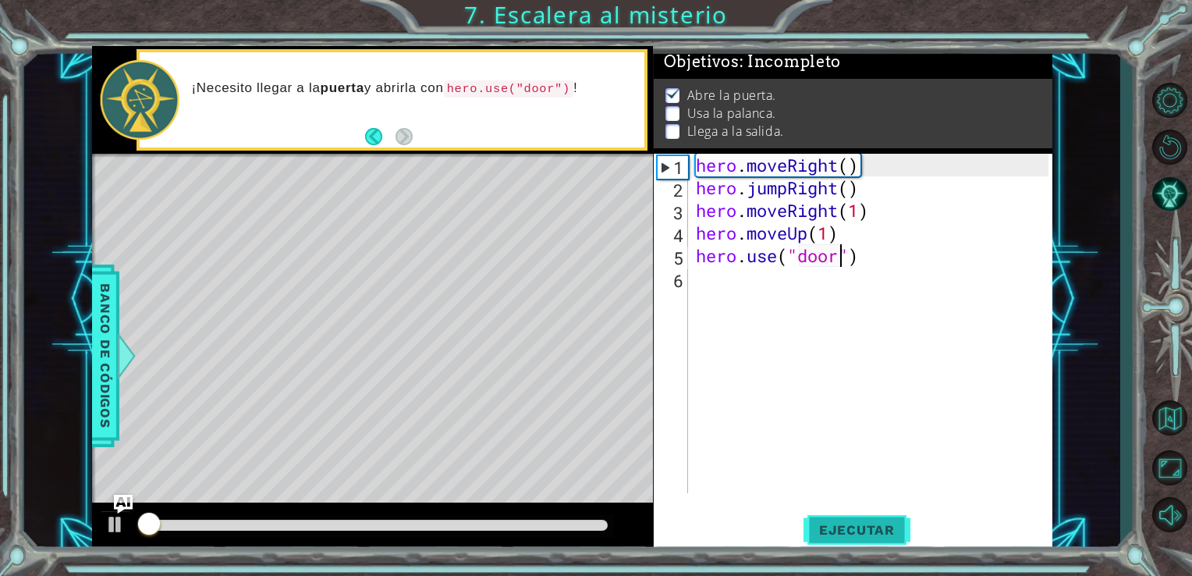
scroll to position [6, 0]
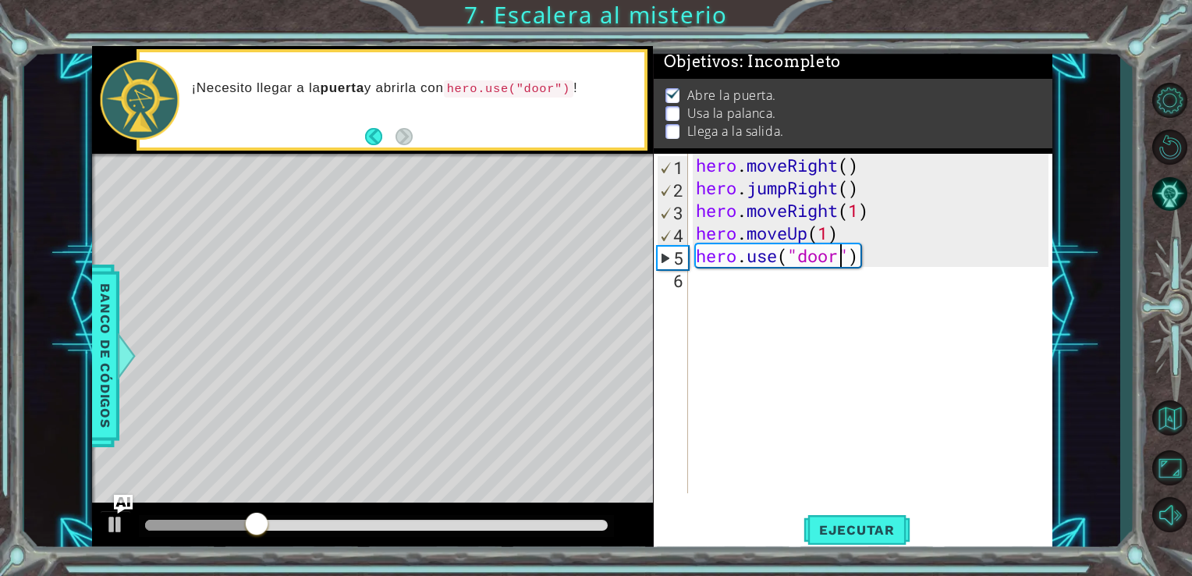
click at [705, 279] on div "hero . moveRight ( ) hero . jumpRight ( ) hero . moveRight ( 1 ) hero . moveUp …" at bounding box center [875, 346] width 364 height 385
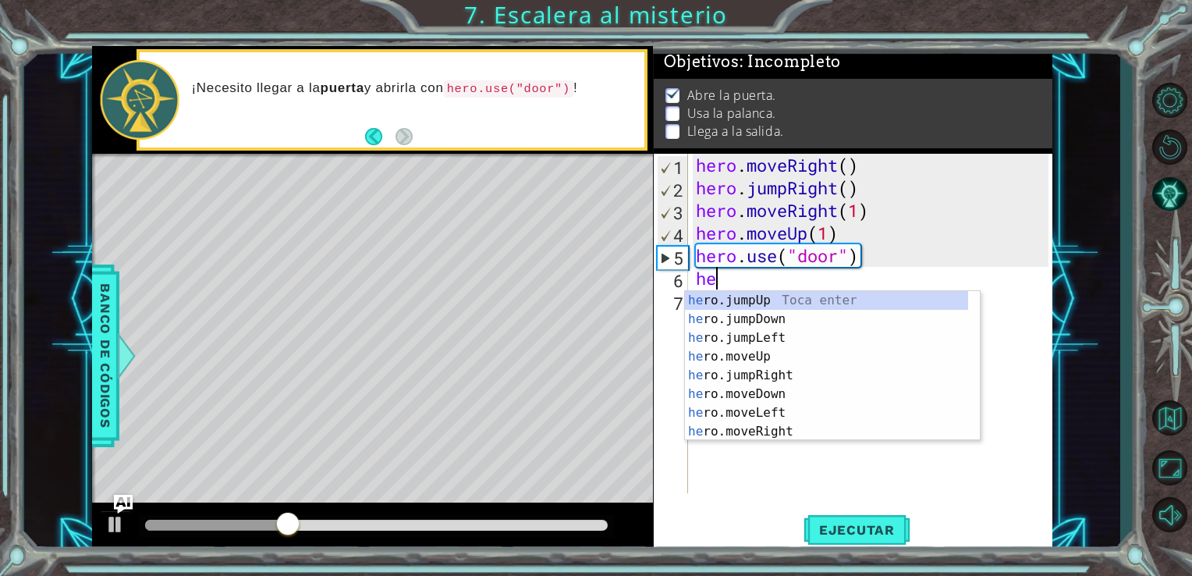
scroll to position [0, 0]
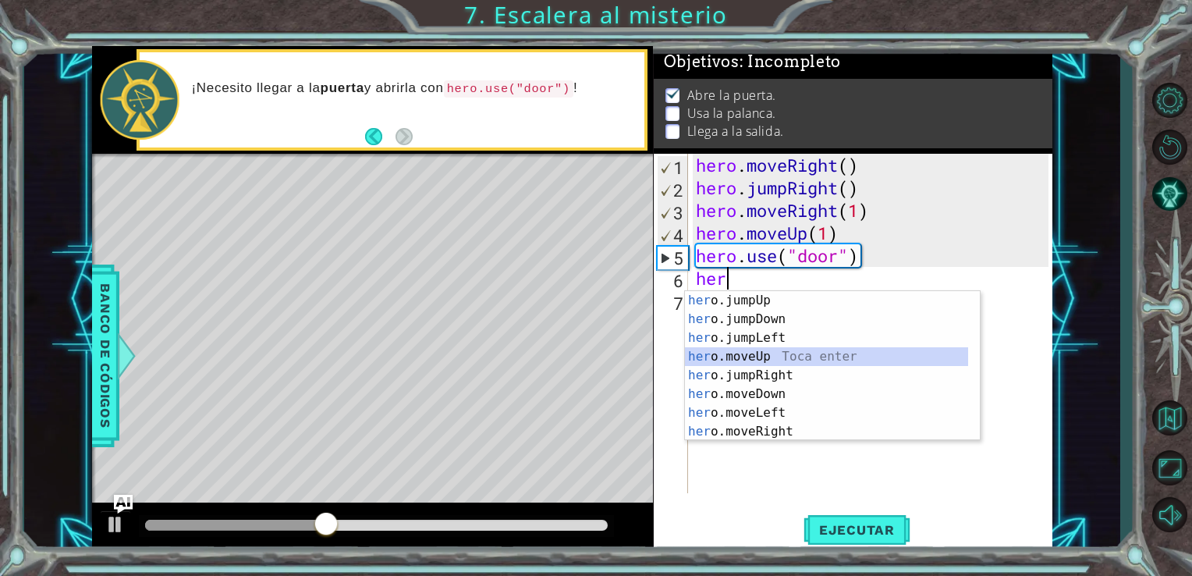
click at [778, 357] on div "her o.jumpUp Toca enter her o.jumpDown Toca enter her o.jumpLeft Toca enter her…" at bounding box center [826, 384] width 283 height 187
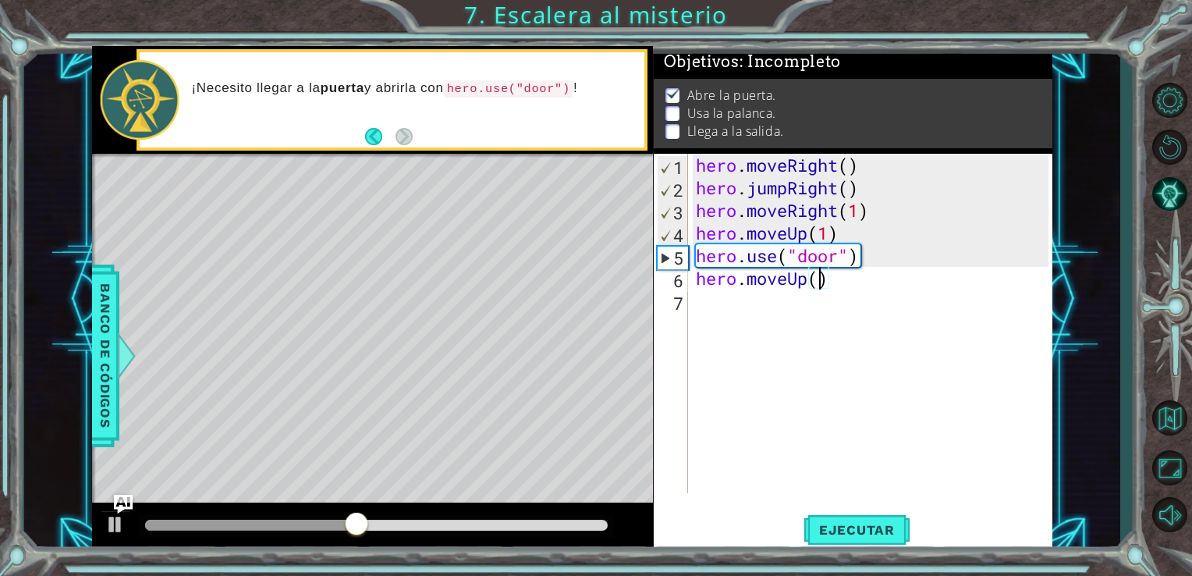
type textarea "hero.moveUp(2)"
click at [713, 301] on div "hero . moveRight ( ) hero . jumpRight ( ) hero . moveRight ( 1 ) hero . moveUp …" at bounding box center [875, 346] width 364 height 385
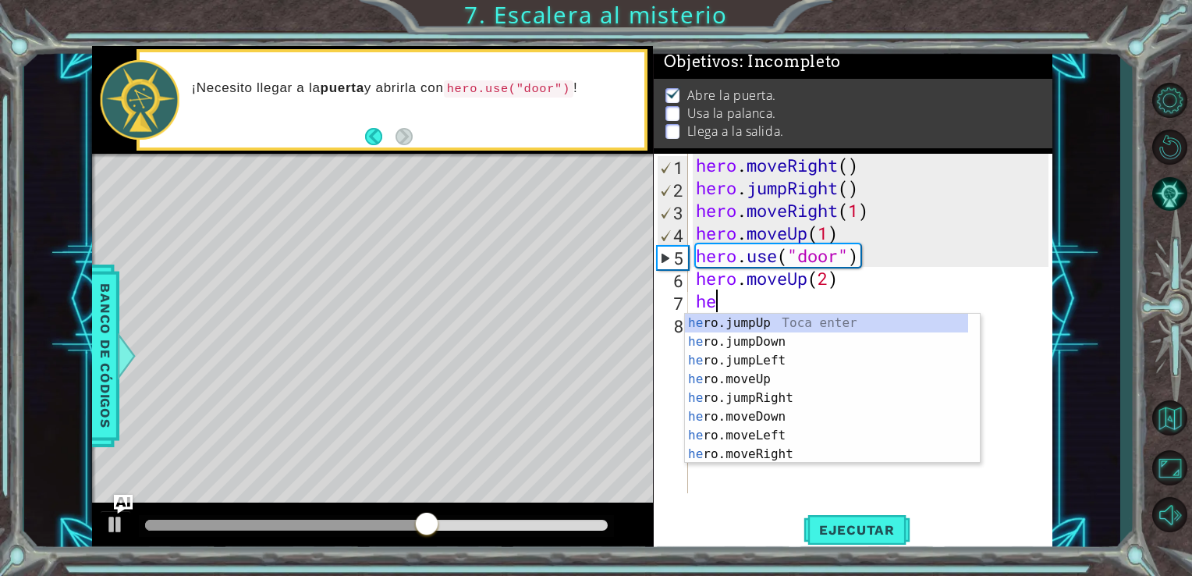
scroll to position [0, 0]
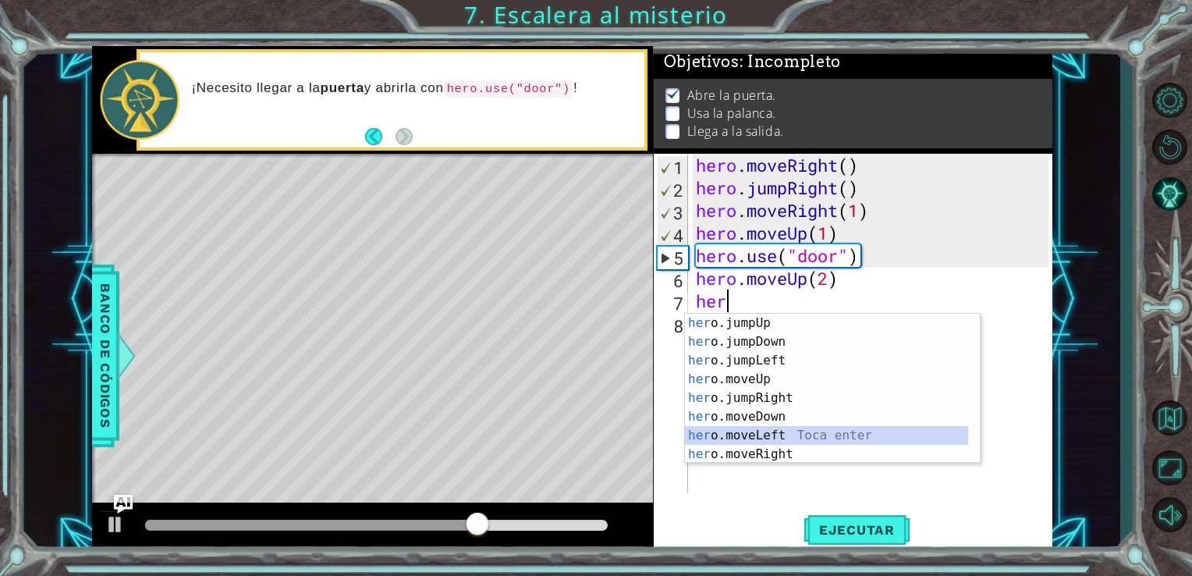
click at [770, 432] on div "her o.jumpUp Toca enter her o.jumpDown Toca enter her o.jumpLeft Toca enter her…" at bounding box center [826, 407] width 283 height 187
type textarea "hero.moveLeft(1)"
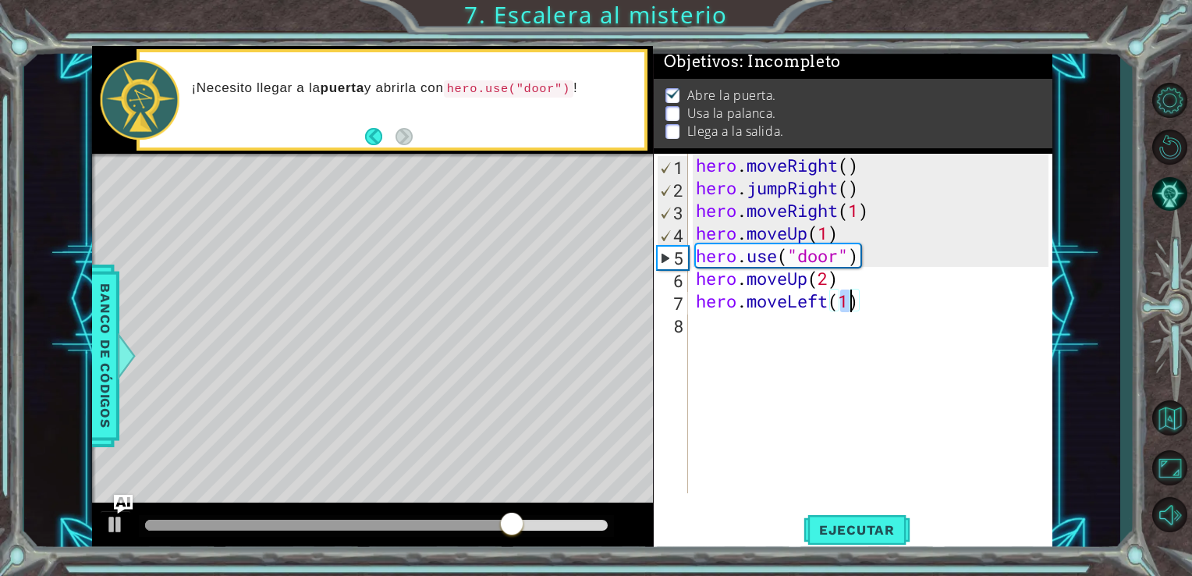
click at [695, 318] on div "hero . moveRight ( ) hero . jumpRight ( ) hero . moveRight ( 1 ) hero . moveUp …" at bounding box center [875, 346] width 364 height 385
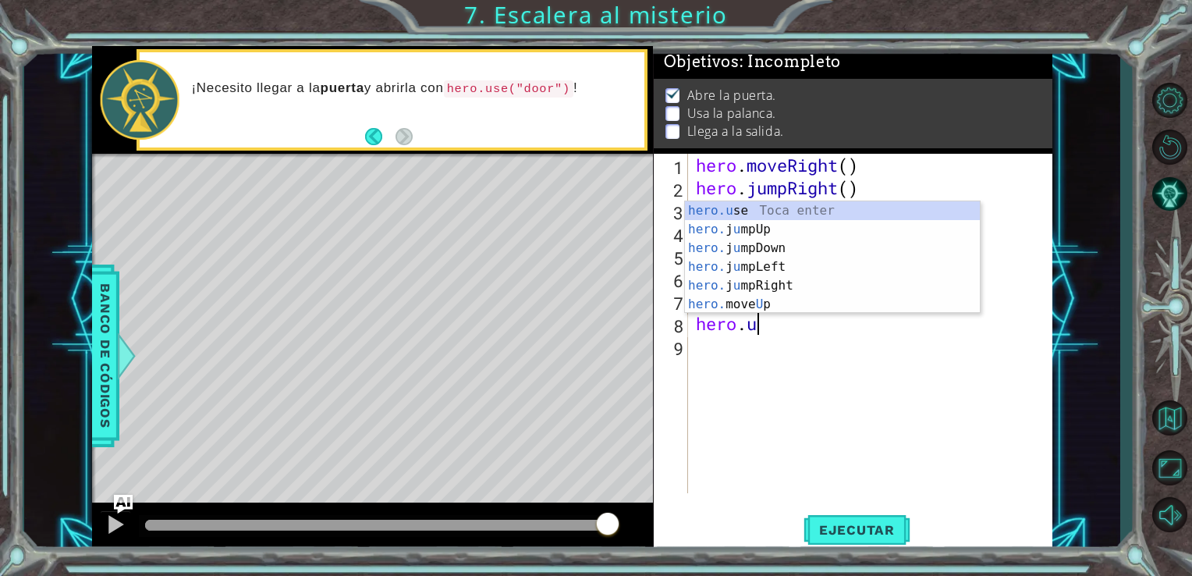
scroll to position [0, 2]
click at [741, 210] on div "hero.u se Toca enter hero. j u mpUp Toca enter hero. j u mpDown Toca enter hero…" at bounding box center [832, 276] width 295 height 150
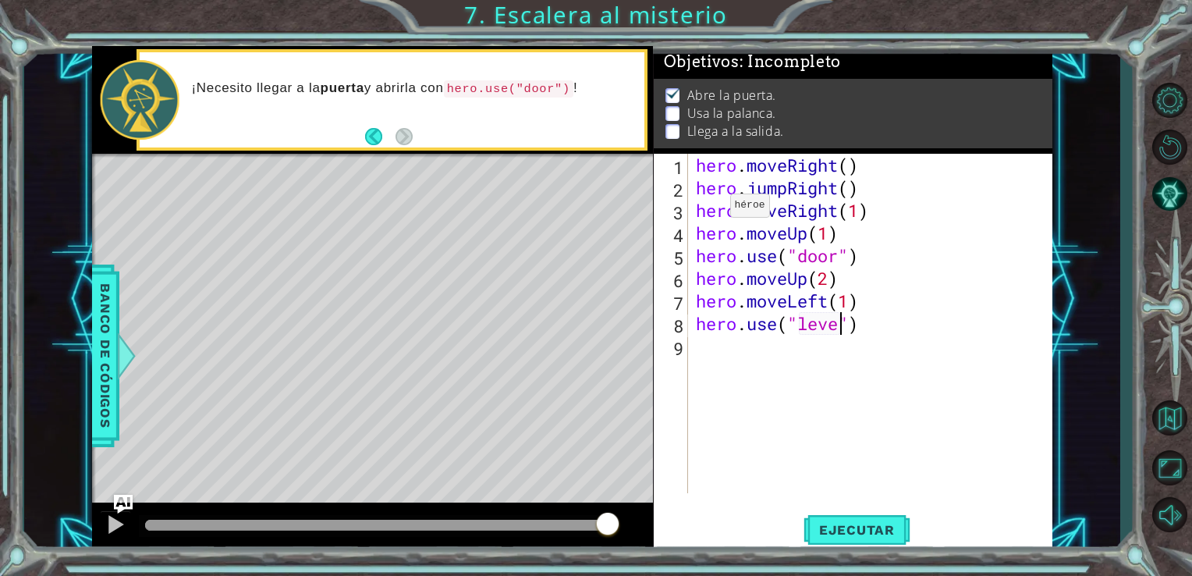
scroll to position [0, 6]
type textarea "hero.use("lever")"
click at [889, 533] on span "Ejecutar" at bounding box center [857, 530] width 107 height 16
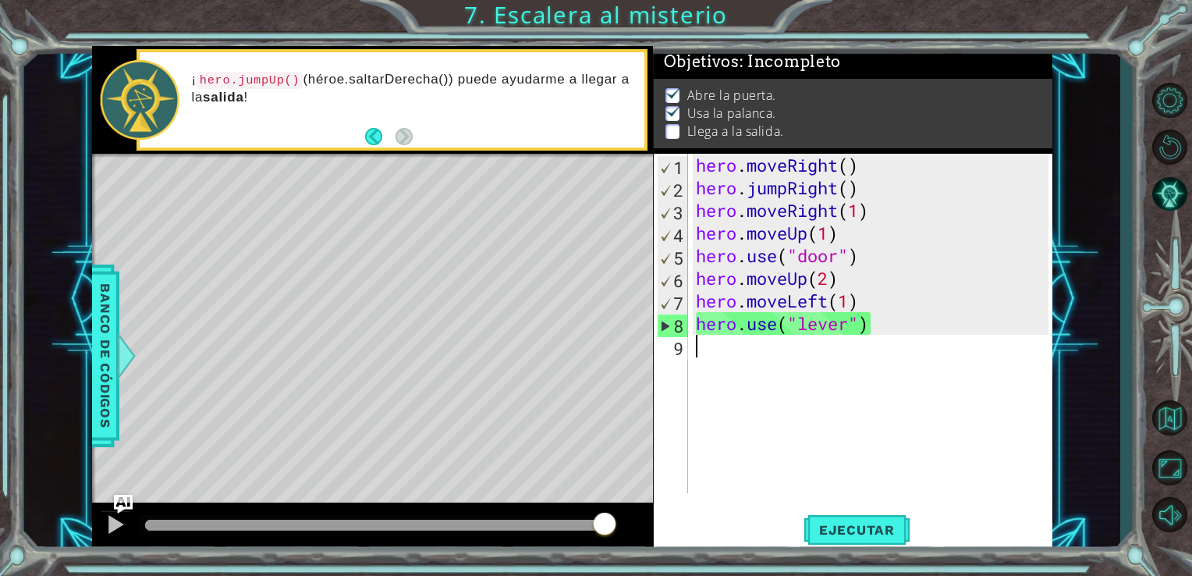
click at [730, 354] on div "hero . moveRight ( ) hero . jumpRight ( ) hero . moveRight ( 1 ) hero . moveUp …" at bounding box center [875, 346] width 364 height 385
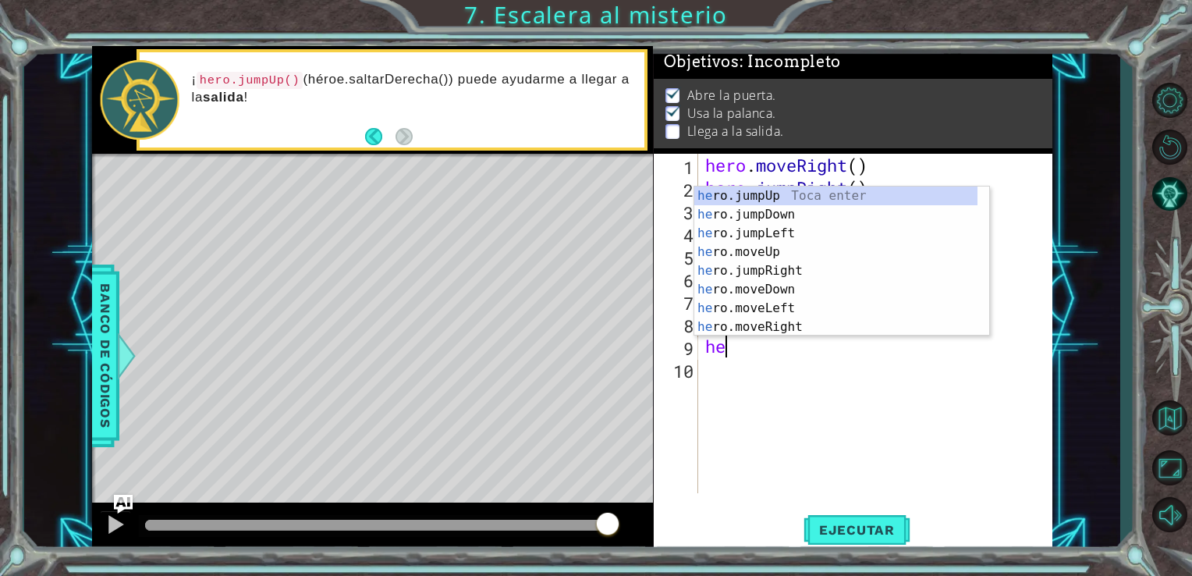
scroll to position [0, 0]
click at [779, 310] on div "her o.jumpUp Toca enter her o.jumpDown Toca enter her o.jumpLeft Toca enter her…" at bounding box center [835, 279] width 283 height 187
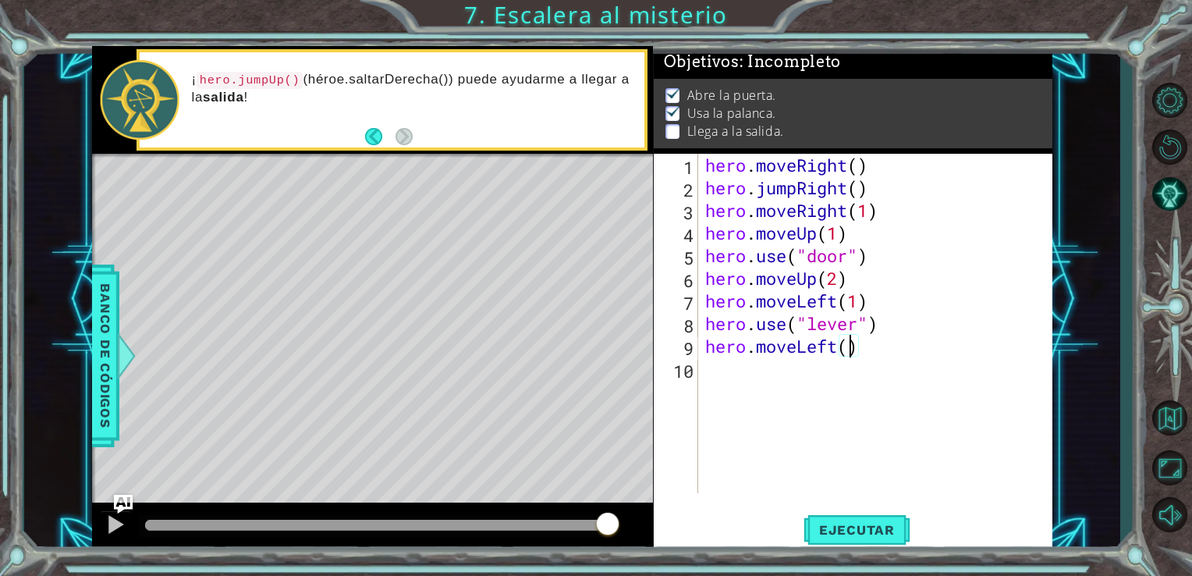
type textarea "hero.moveLeft(2)"
click at [739, 371] on div "hero . moveRight ( ) hero . jumpRight ( ) hero . moveRight ( 1 ) hero . moveUp …" at bounding box center [879, 346] width 355 height 385
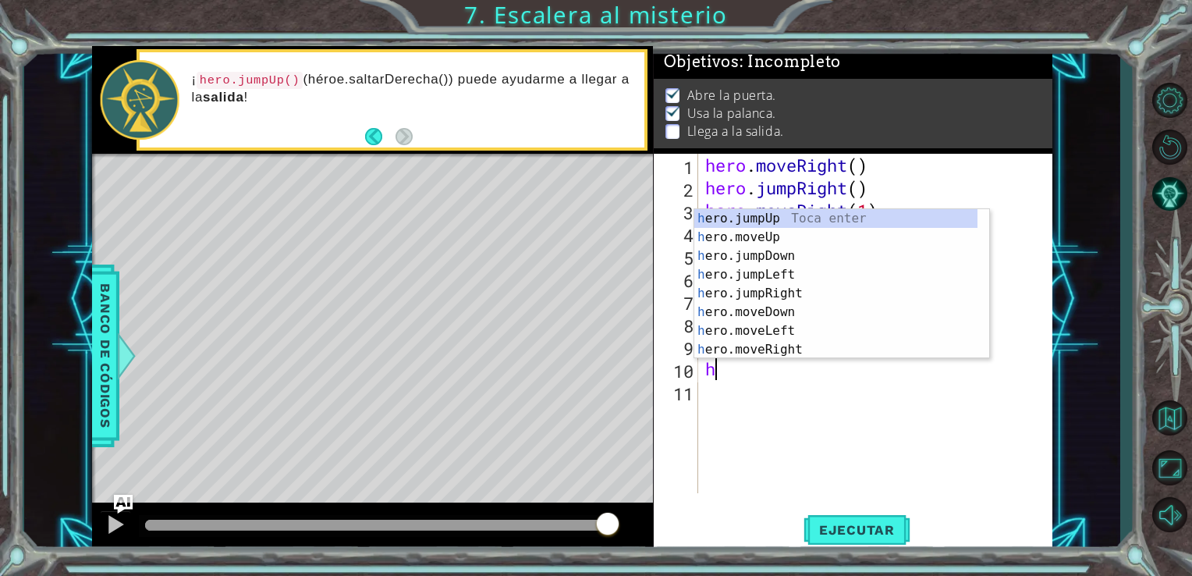
type textarea "her"
click at [776, 214] on div "her o.jumpUp Toca enter her o.jumpDown Toca enter her o.jumpLeft Toca enter her…" at bounding box center [835, 302] width 283 height 187
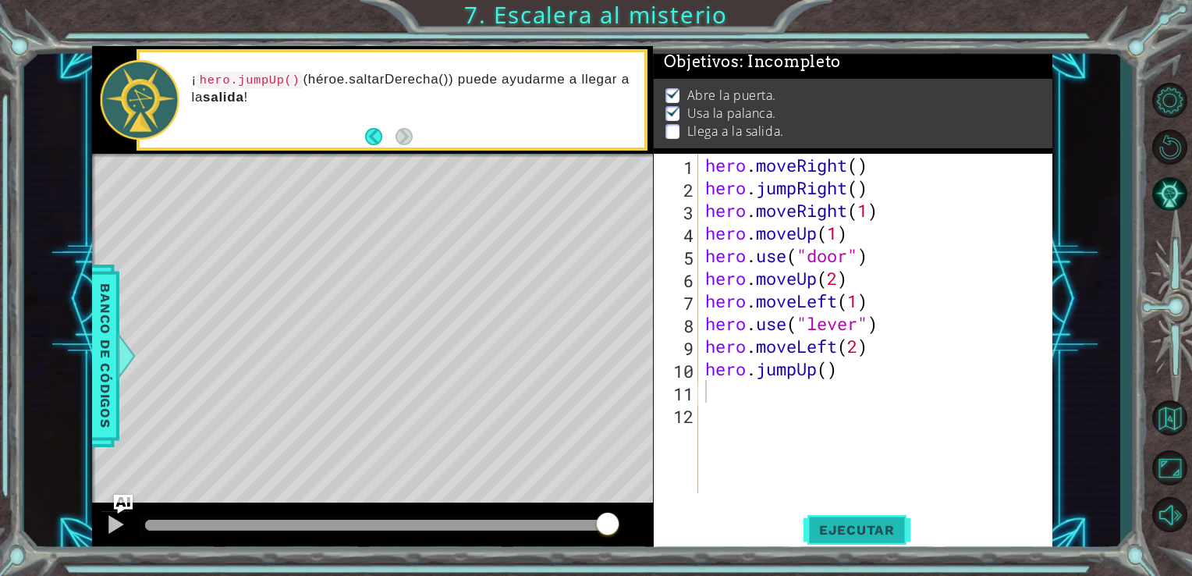
click at [874, 530] on span "Ejecutar" at bounding box center [857, 530] width 107 height 16
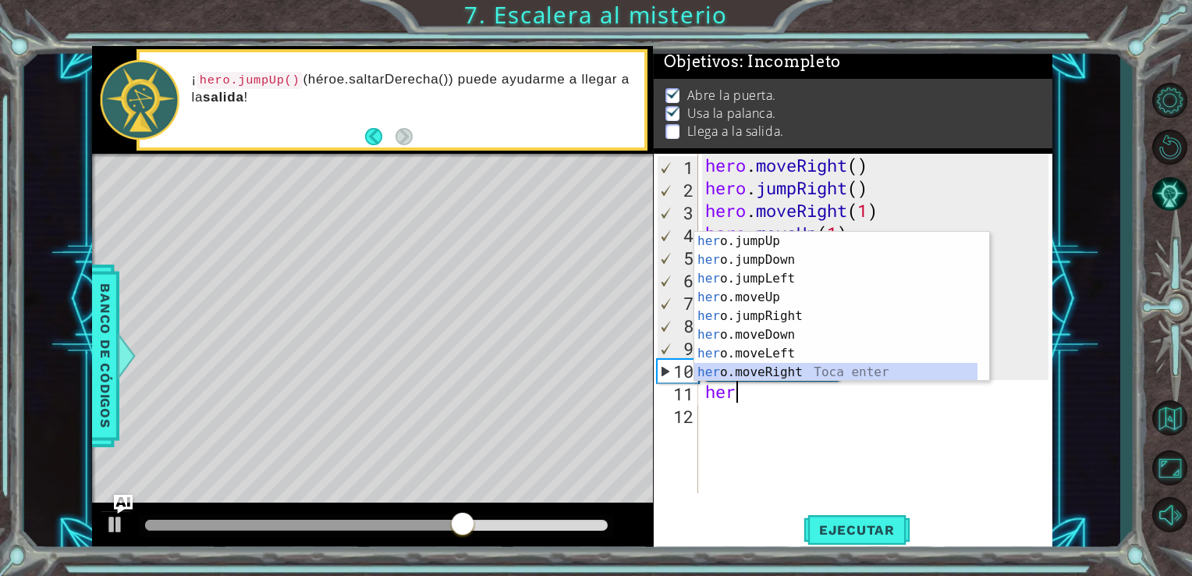
click at [767, 373] on div "her o.jumpUp Toca enter her o.jumpDown Toca enter her o.jumpLeft Toca enter her…" at bounding box center [835, 325] width 283 height 187
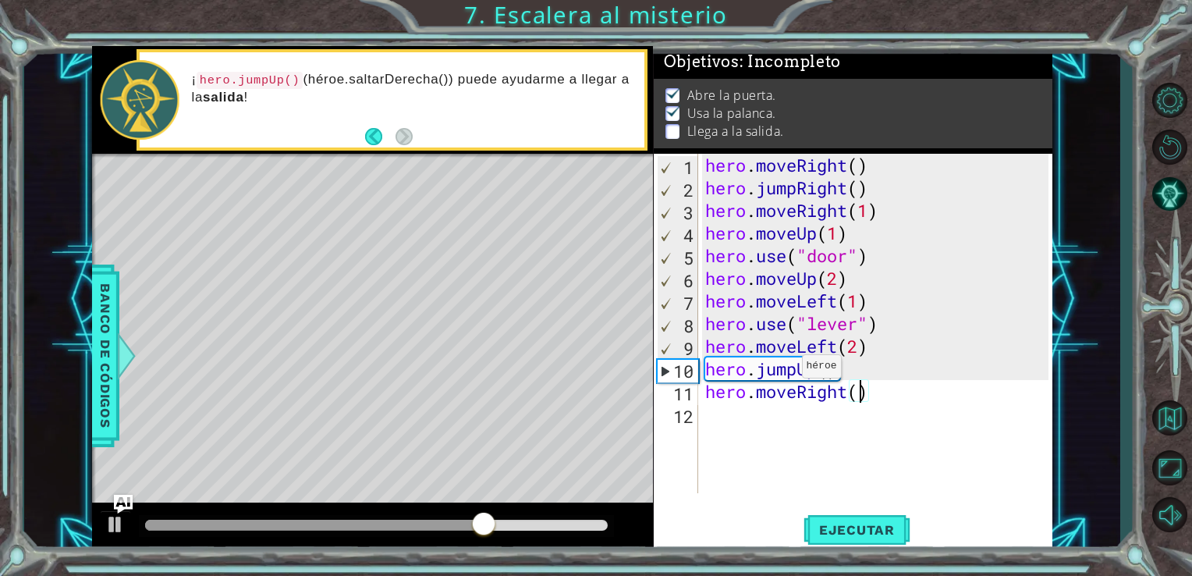
type textarea "hero.moveRight(2)"
click at [780, 420] on div "hero . moveRight ( ) hero . jumpRight ( ) hero . moveRight ( 1 ) hero . moveUp …" at bounding box center [879, 346] width 355 height 385
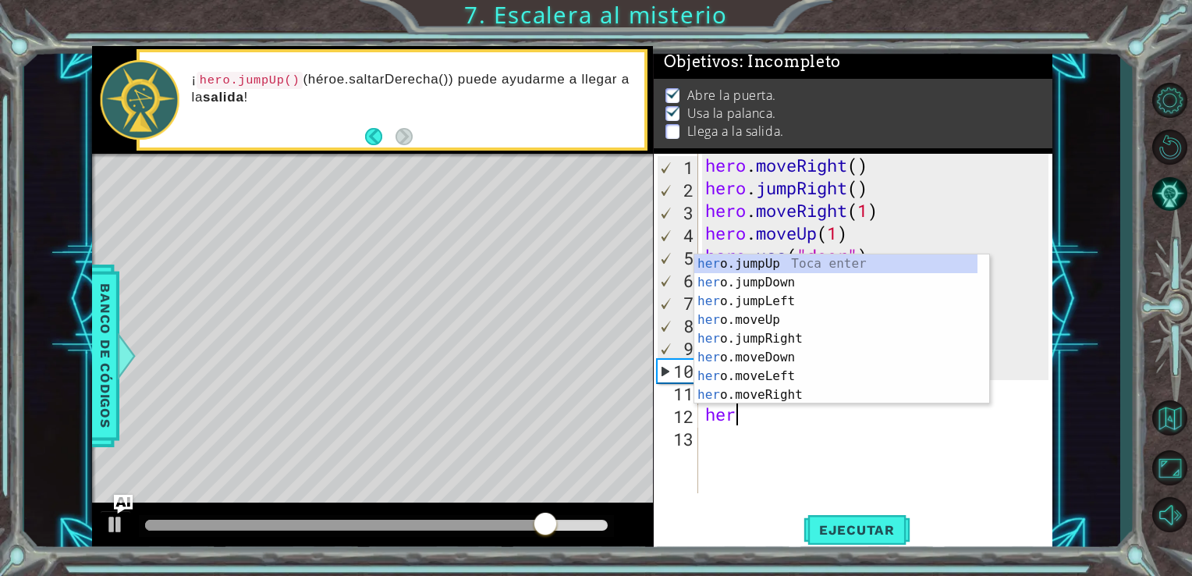
scroll to position [0, 0]
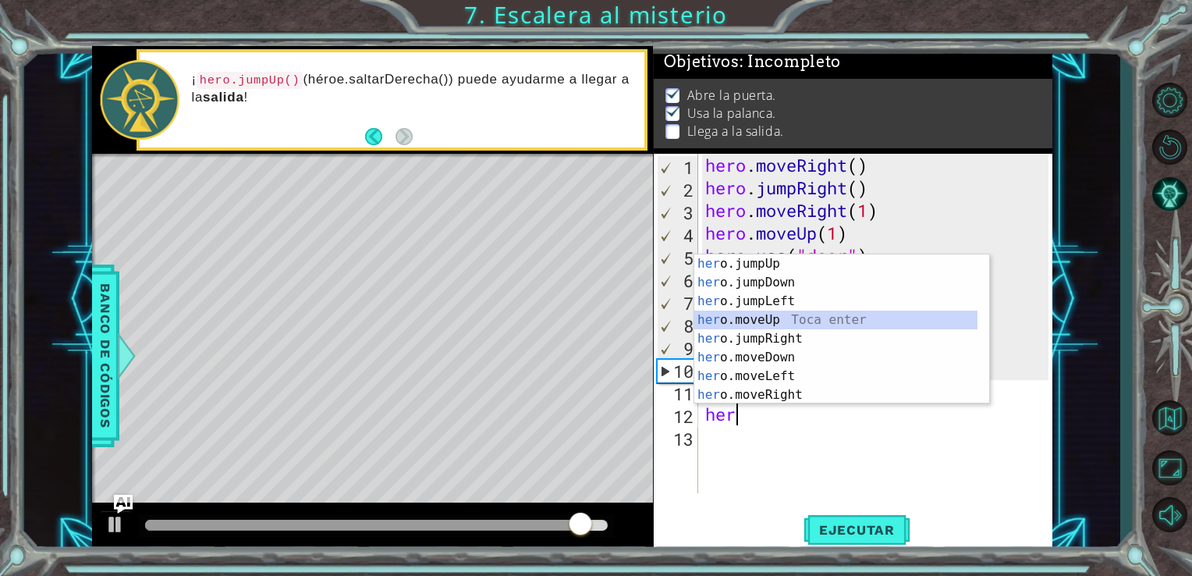
click at [777, 314] on div "her o.jumpUp Toca enter her o.jumpDown Toca enter her o.jumpLeft Toca enter her…" at bounding box center [835, 347] width 283 height 187
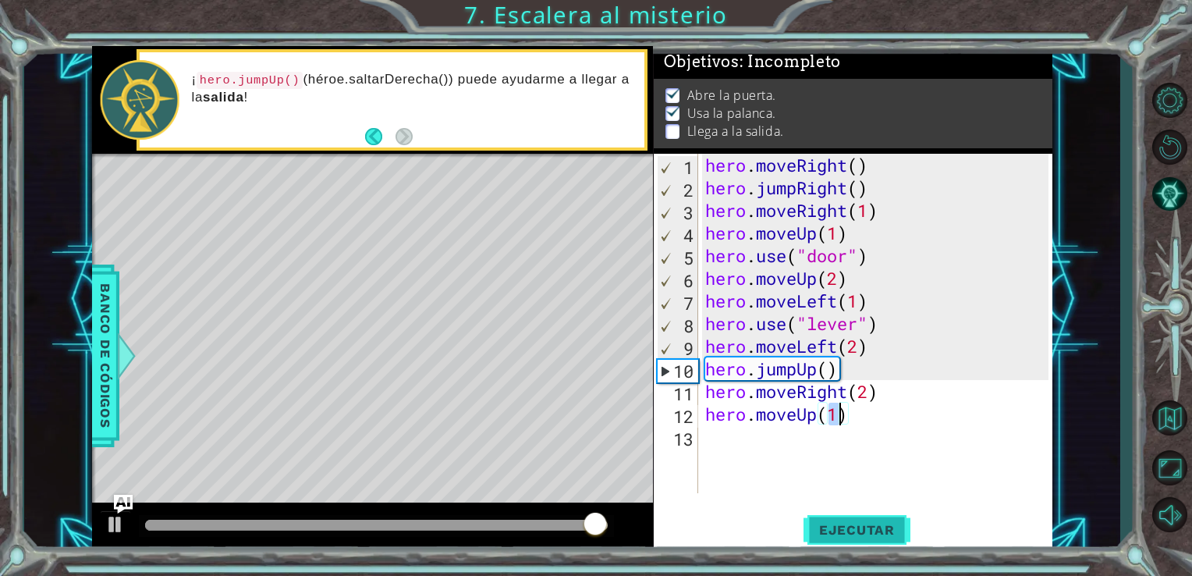
type textarea "hero.moveUp(1)"
click at [899, 527] on span "Ejecutar" at bounding box center [857, 530] width 107 height 16
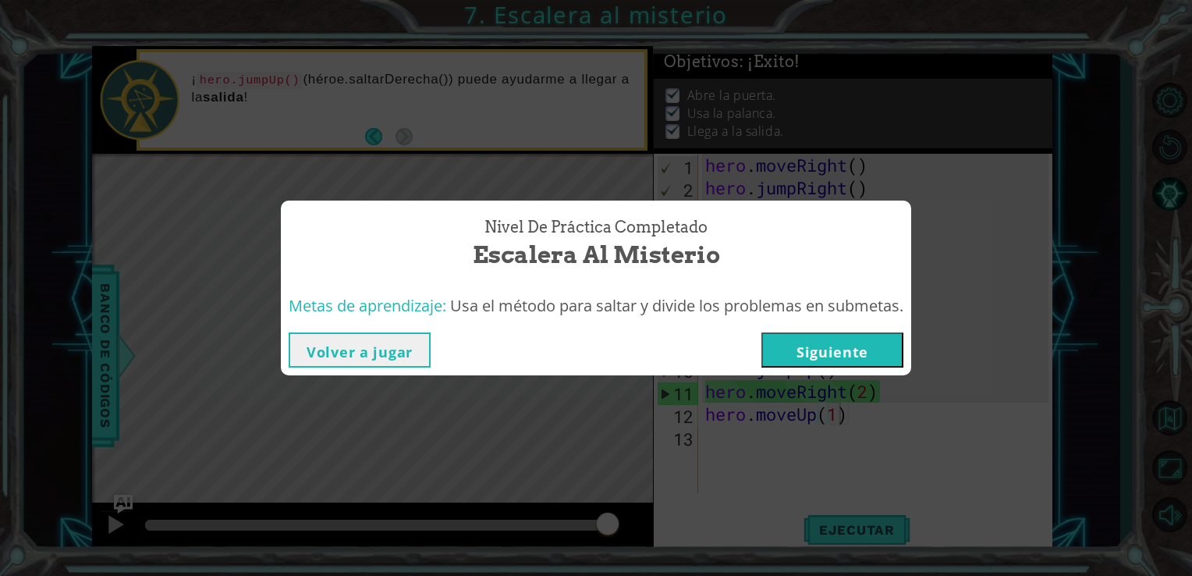
click at [889, 356] on button "Siguiente" at bounding box center [832, 349] width 142 height 35
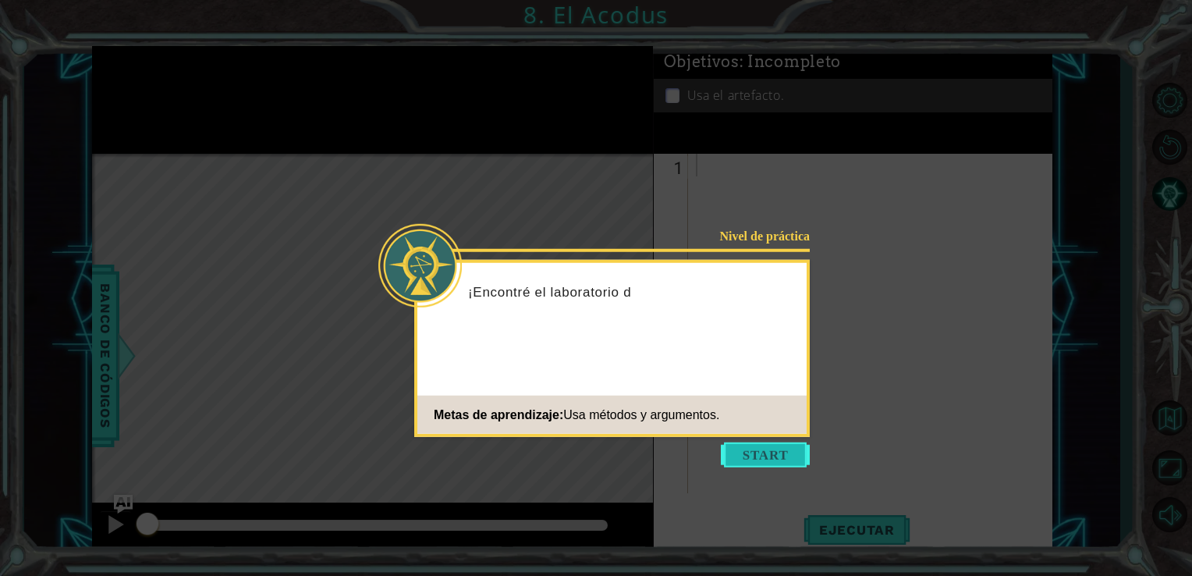
click at [797, 445] on button "Start" at bounding box center [765, 454] width 89 height 25
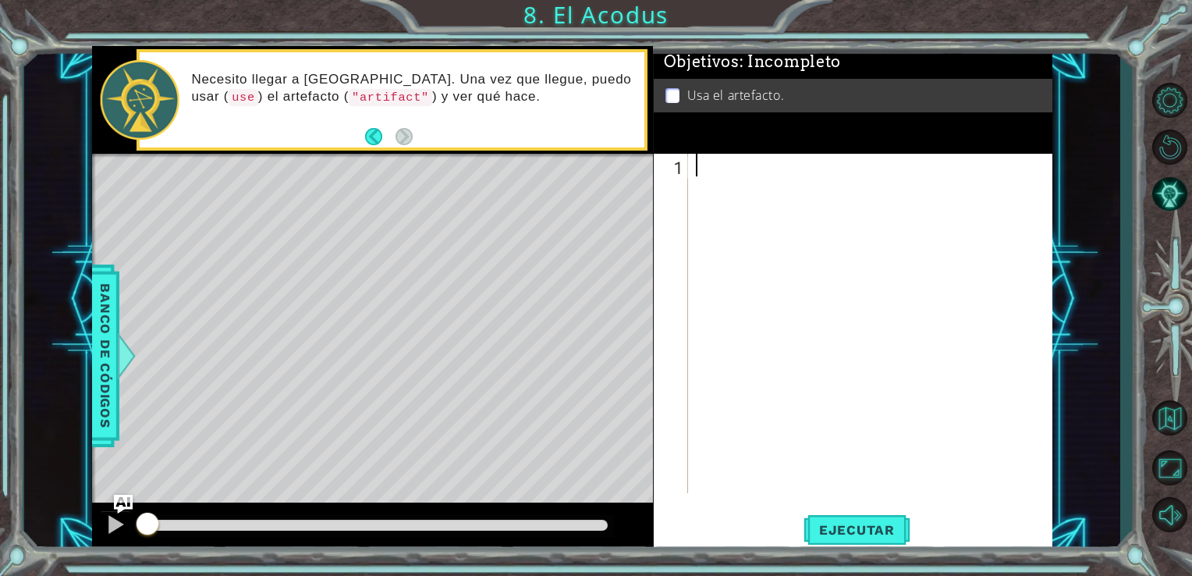
click at [686, 173] on div "1" at bounding box center [672, 167] width 31 height 23
click at [693, 170] on div at bounding box center [875, 346] width 364 height 385
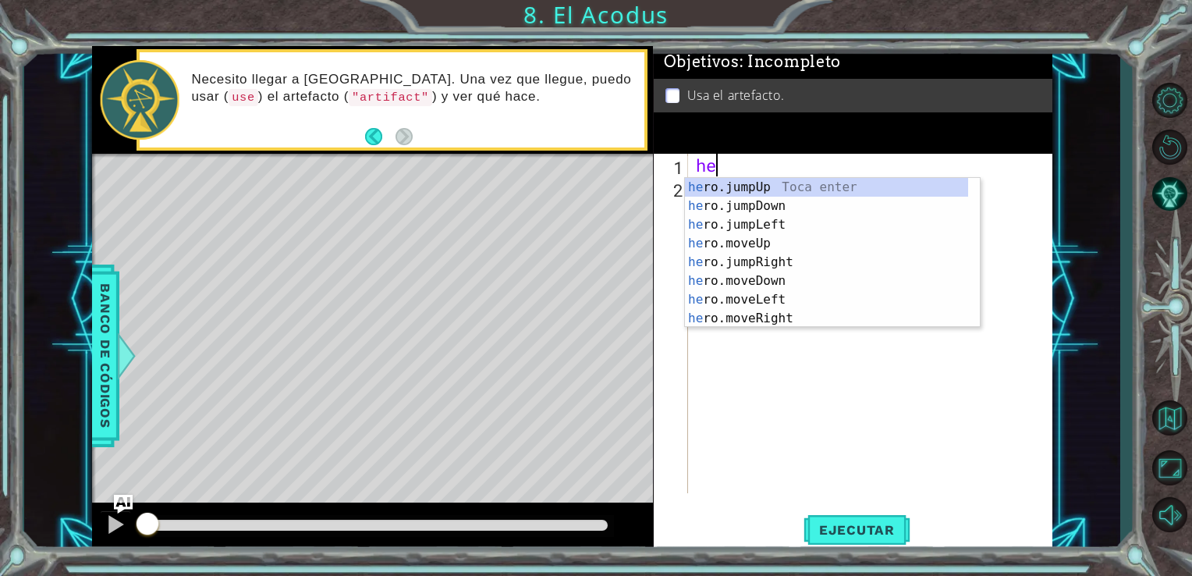
type textarea "her"
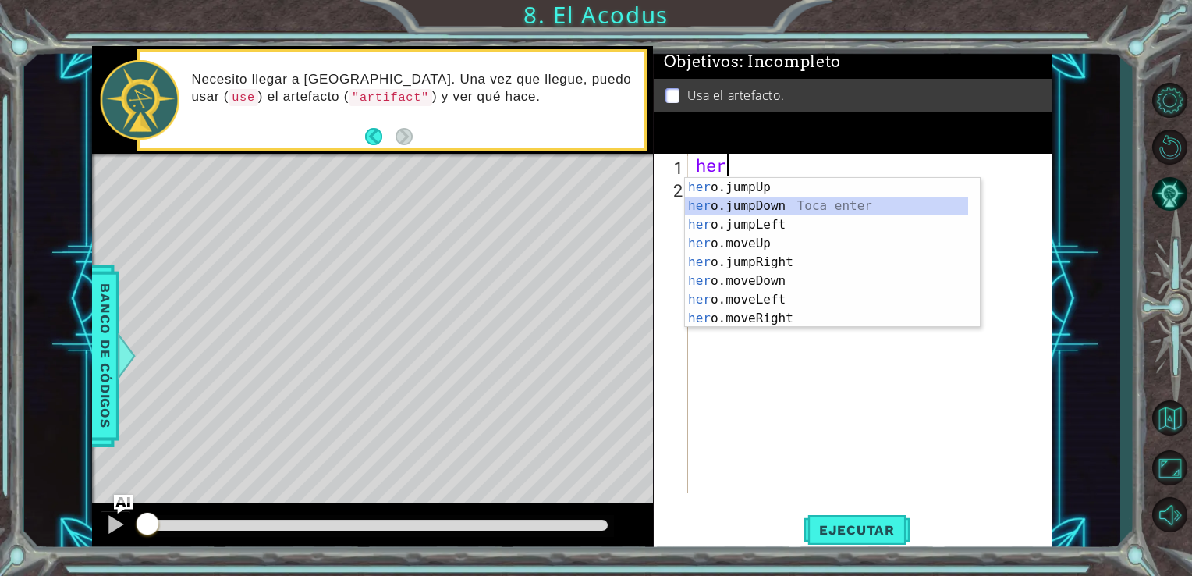
click at [725, 203] on div "her o.jumpUp Toca enter her o.jumpDown Toca enter her o.jumpLeft Toca enter her…" at bounding box center [826, 271] width 283 height 187
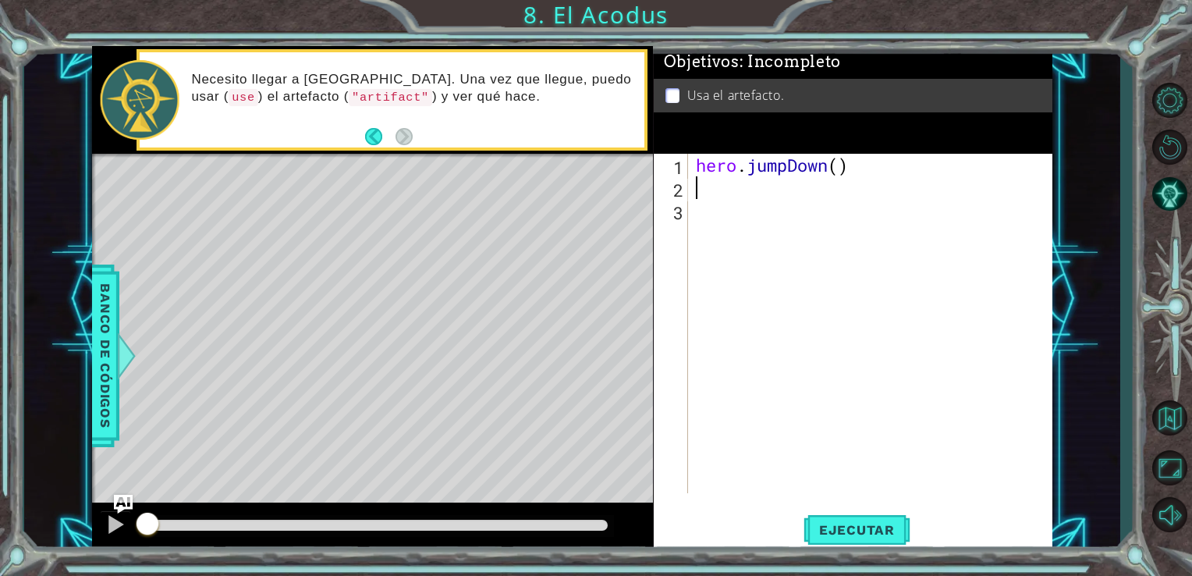
click at [849, 181] on div "hero . jumpDown ( )" at bounding box center [875, 346] width 364 height 385
click at [850, 172] on div "hero . jumpDown ( )" at bounding box center [875, 346] width 364 height 385
type textarea "hero.jum"
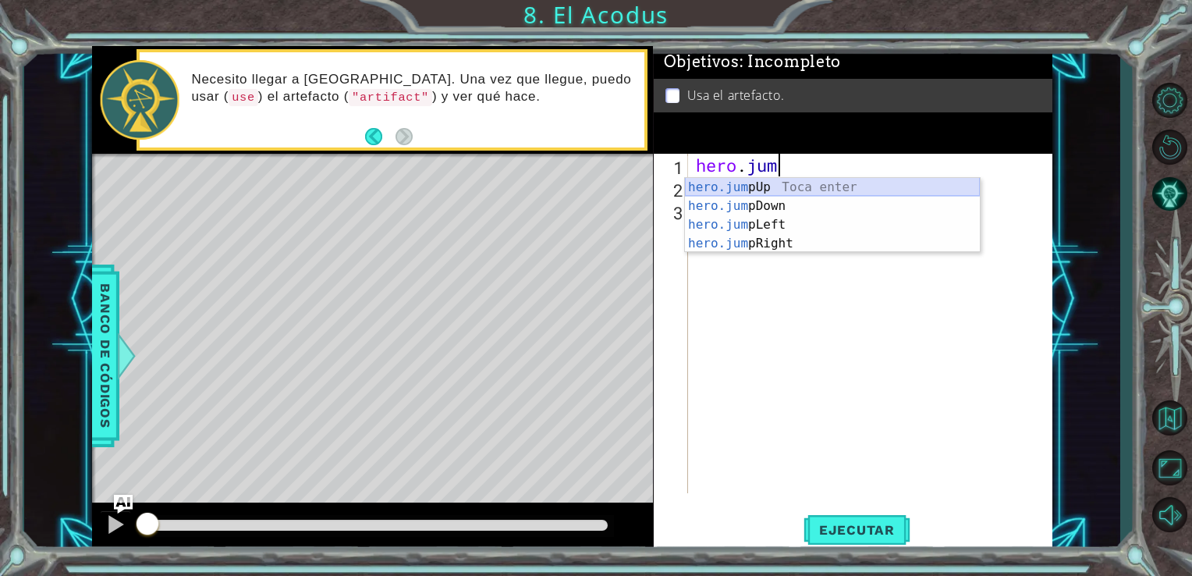
click at [805, 189] on div "hero.jum pUp Toca enter hero.jum pDown Toca enter hero.jum pLeft Toca enter her…" at bounding box center [832, 234] width 295 height 112
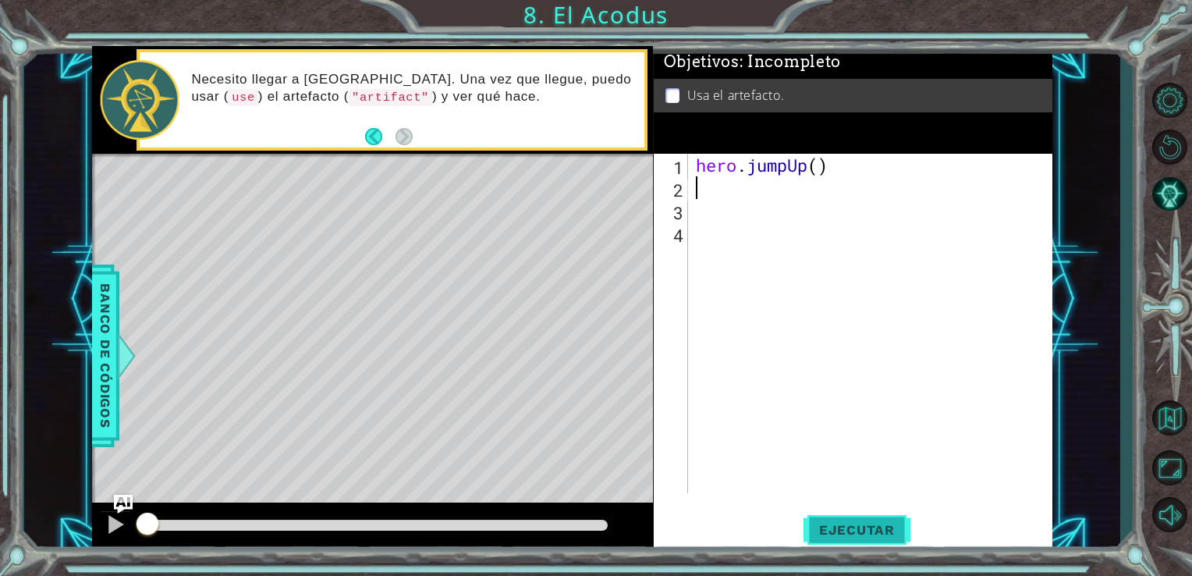
click at [861, 540] on button "Ejecutar" at bounding box center [857, 529] width 107 height 40
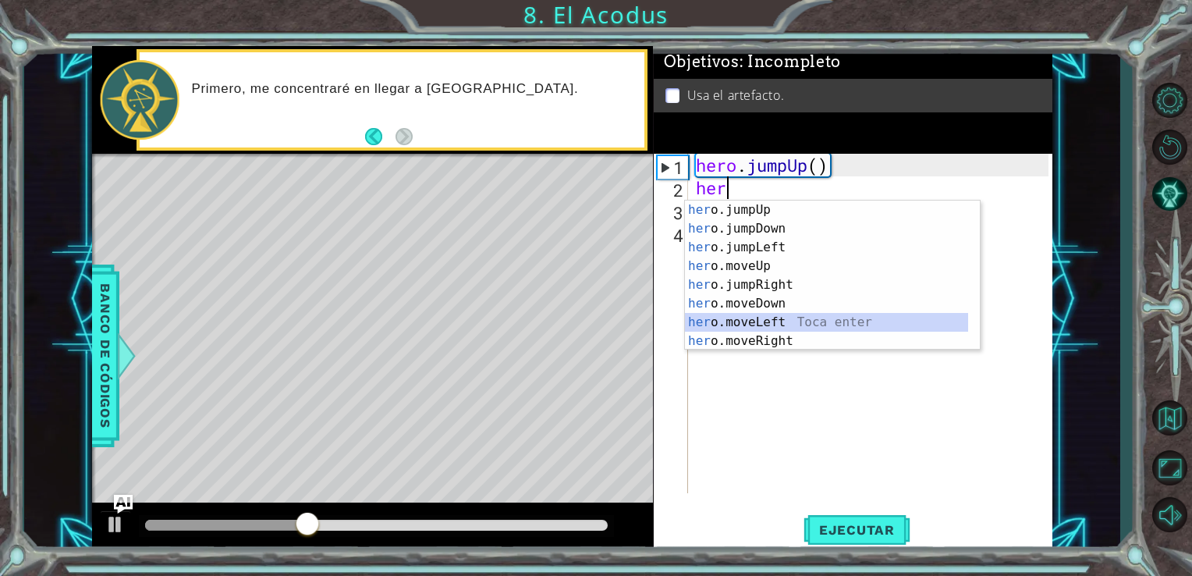
click at [772, 323] on div "her o.jumpUp Toca enter her o.jumpDown Toca enter her o.jumpLeft Toca enter her…" at bounding box center [826, 293] width 283 height 187
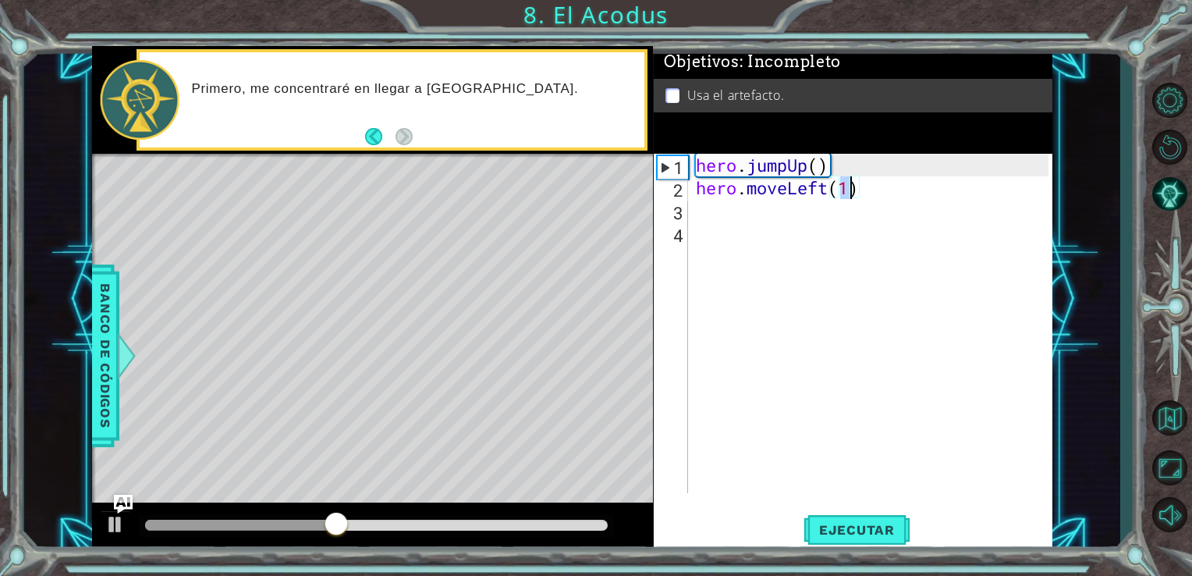
type textarea "hero.moveLeft(1)"
click at [688, 215] on div "hero.moveLeft(1) 1 2 3 4 hero . jumpUp ( ) hero . moveLeft ( 1 ) הההההההההההההה…" at bounding box center [852, 323] width 396 height 339
click at [704, 212] on div "hero . jumpUp ( ) hero . moveLeft ( 1 )" at bounding box center [875, 346] width 364 height 385
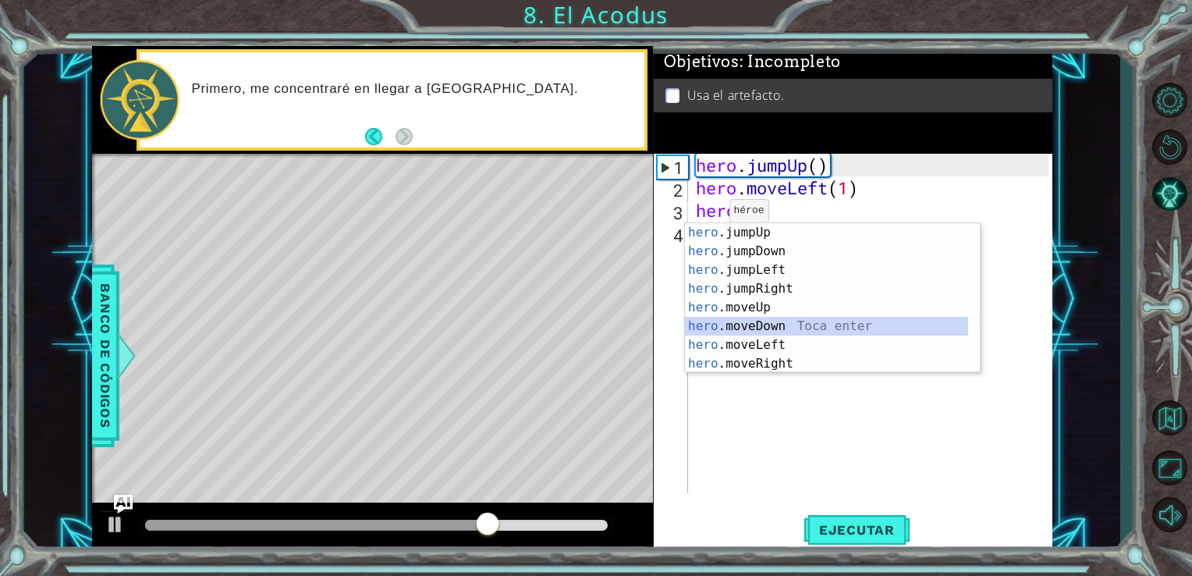
click at [777, 331] on div "hero .jumpUp Toca enter hero .jumpDown Toca enter hero .jumpLeft Toca enter her…" at bounding box center [826, 316] width 283 height 187
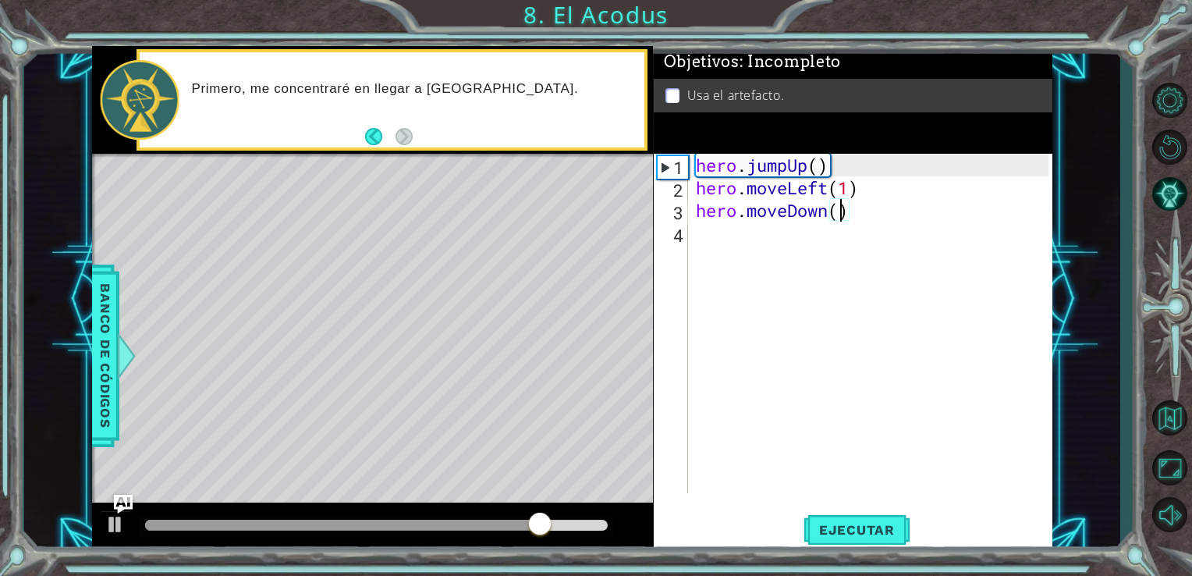
scroll to position [0, 6]
type textarea "hero.moveDown(2)"
click at [831, 525] on span "Ejecutar" at bounding box center [857, 530] width 107 height 16
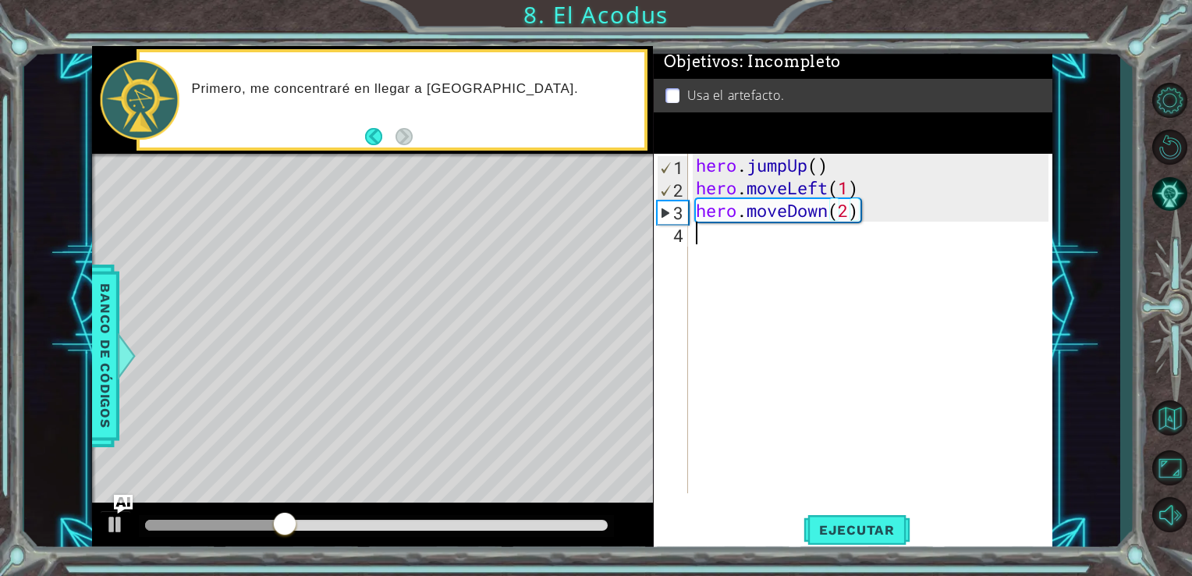
click at [722, 236] on div "hero . jumpUp ( ) hero . moveLeft ( 1 ) hero . moveDown ( 2 )" at bounding box center [875, 346] width 364 height 385
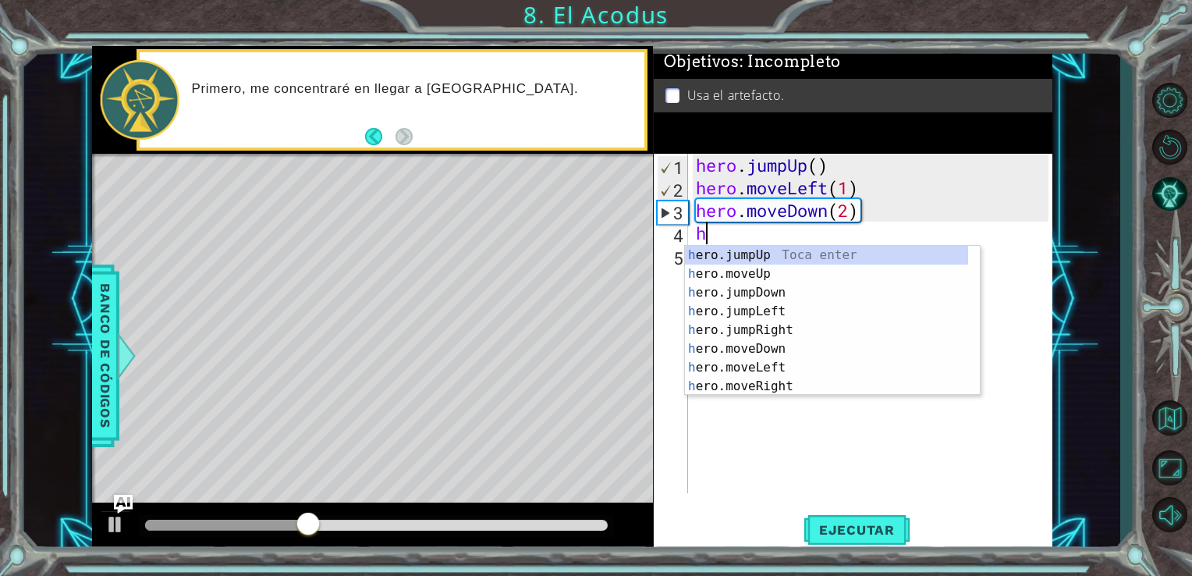
type textarea "her"
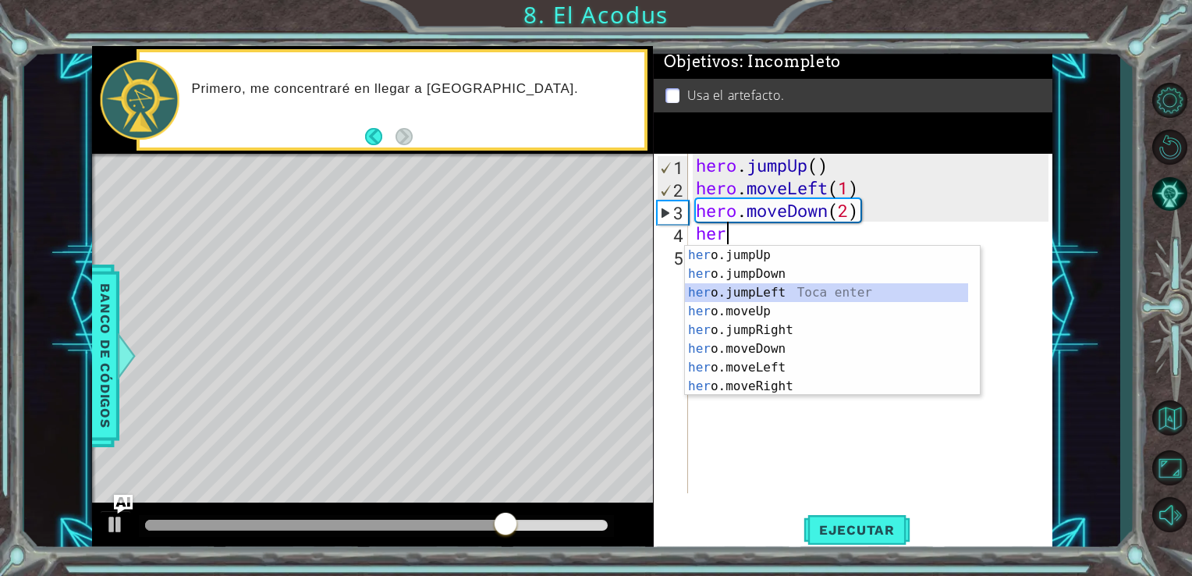
click at [752, 299] on div "her o.jumpUp Toca enter her o.jumpDown Toca enter her o.jumpLeft Toca enter her…" at bounding box center [826, 339] width 283 height 187
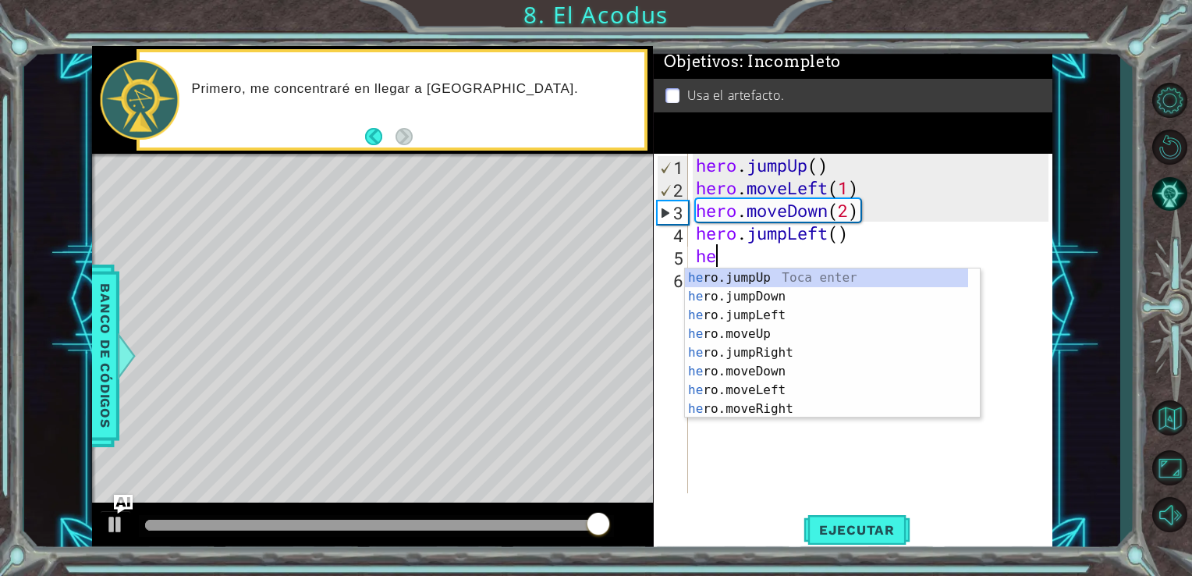
type textarea "her"
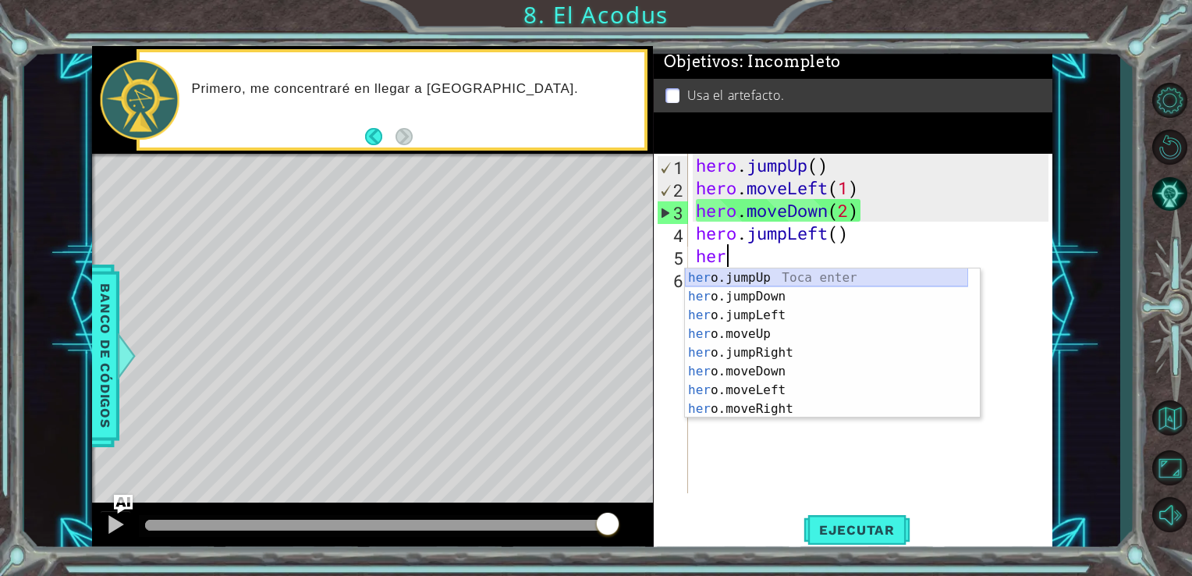
click at [760, 279] on div "her o.jumpUp Toca enter her o.jumpDown Toca enter her o.jumpLeft Toca enter her…" at bounding box center [826, 361] width 283 height 187
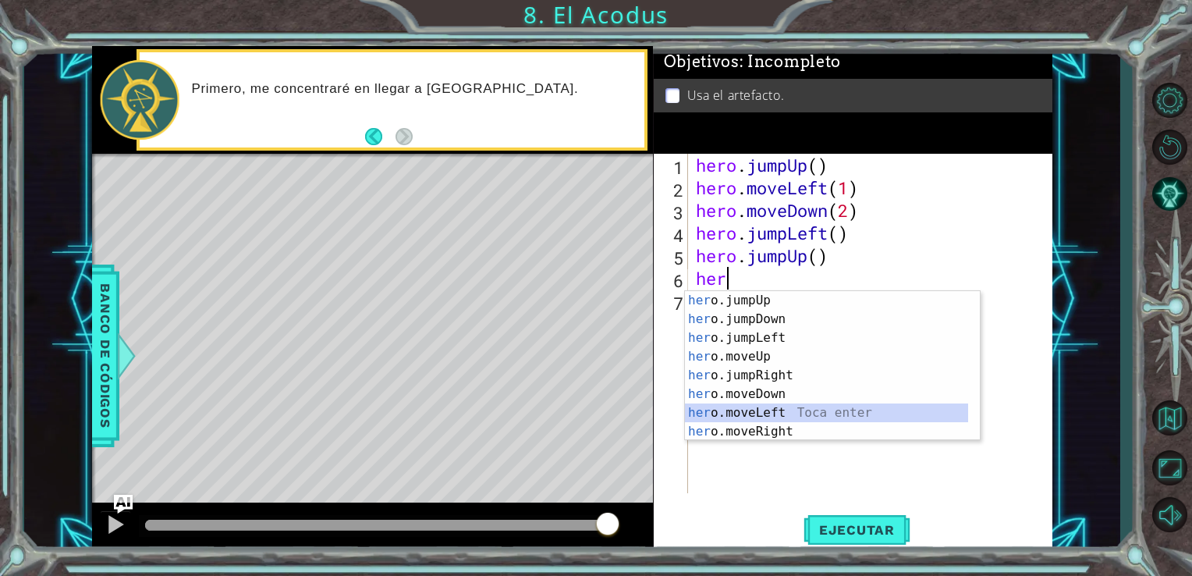
click at [758, 414] on div "her o.jumpUp Toca enter her o.jumpDown Toca enter her o.jumpLeft Toca enter her…" at bounding box center [826, 384] width 283 height 187
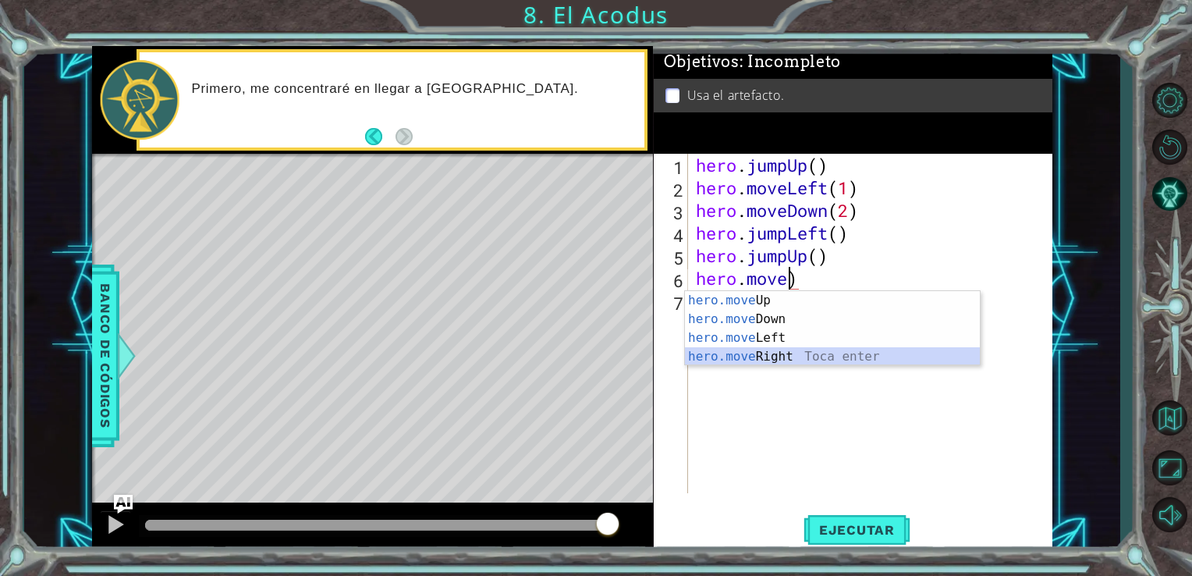
click at [777, 358] on div "hero.move Up Toca enter hero.move Down Toca enter hero.move Left Toca enter her…" at bounding box center [832, 347] width 295 height 112
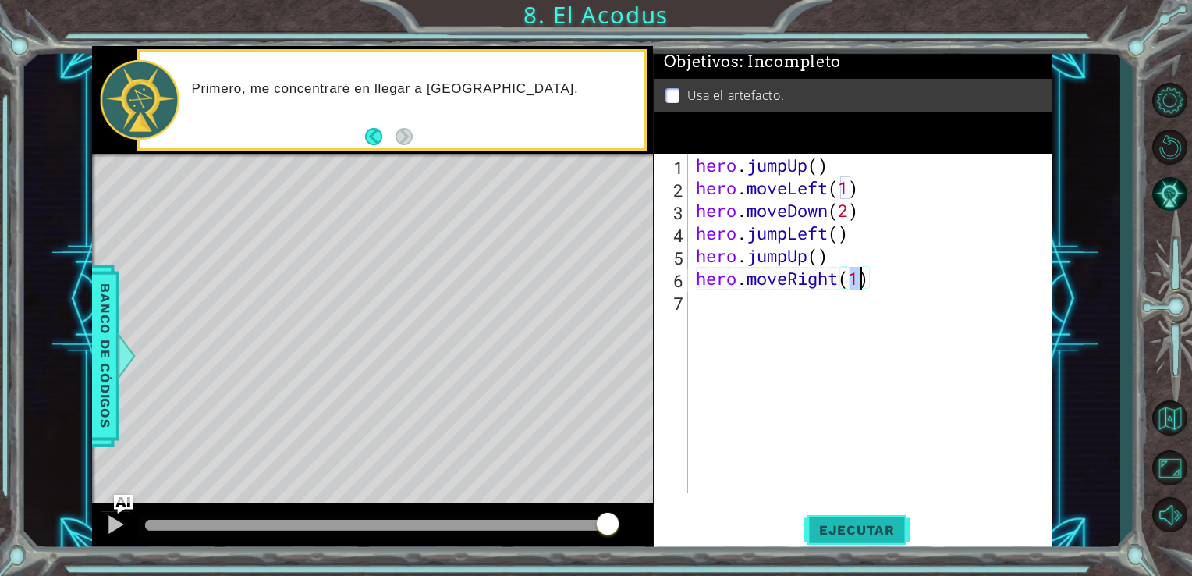
type textarea "hero.moveRight(1)"
click at [871, 517] on button "Ejecutar" at bounding box center [857, 529] width 107 height 40
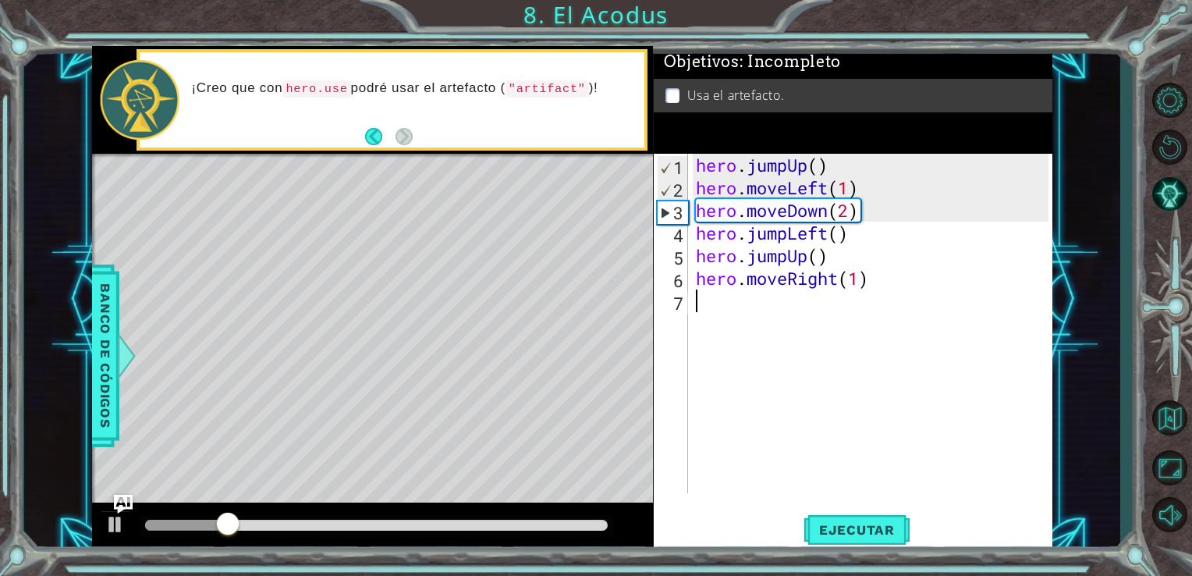
click at [732, 307] on div "hero . jumpUp ( ) hero . moveLeft ( 1 ) hero . moveDown ( 2 ) hero . jumpLeft (…" at bounding box center [875, 346] width 364 height 385
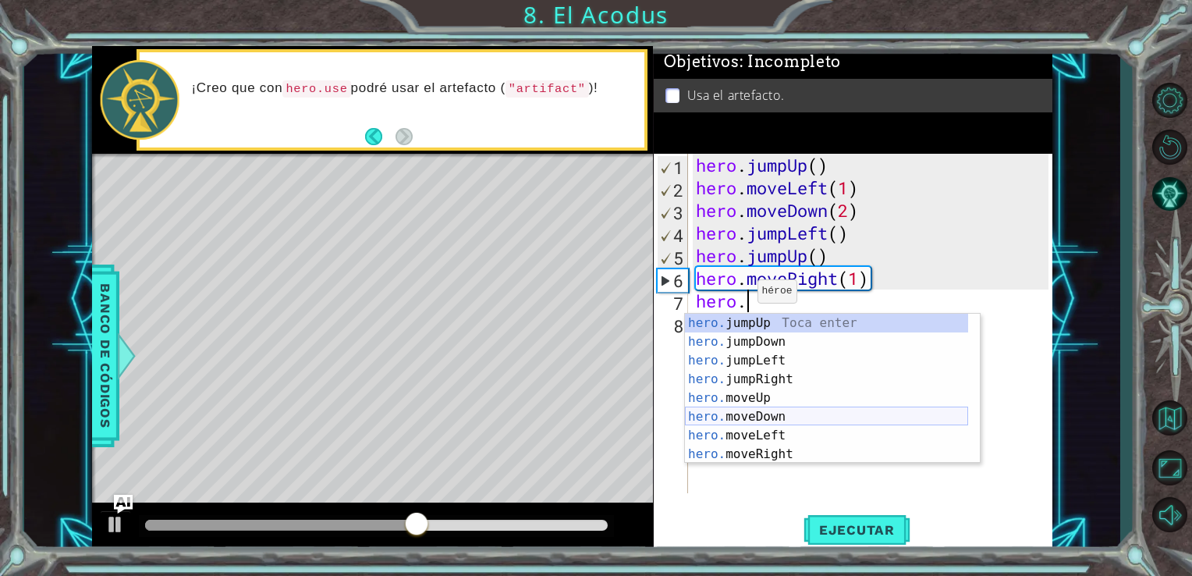
scroll to position [0, 2]
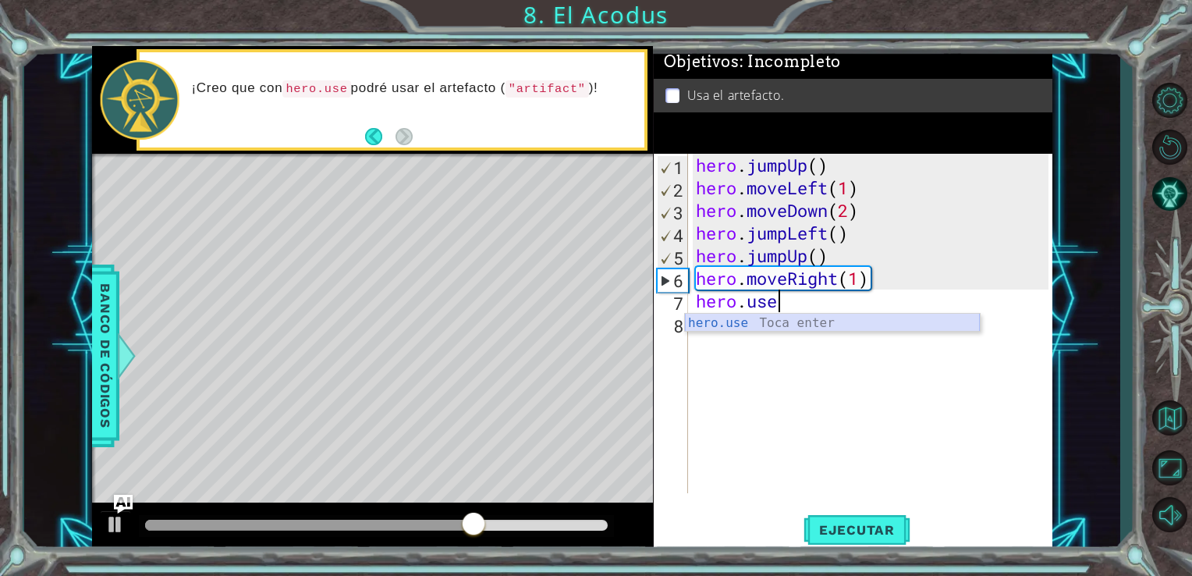
click at [787, 325] on div "hero.use Toca enter" at bounding box center [832, 342] width 295 height 56
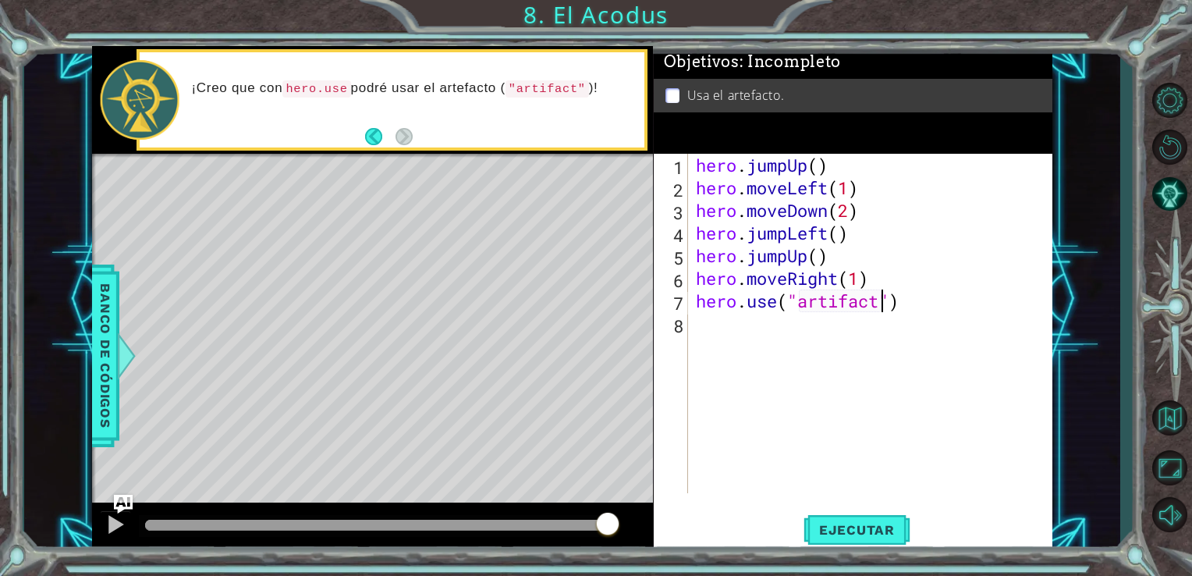
scroll to position [0, 8]
type textarea "hero.use("artifact")"
click at [845, 514] on button "Ejecutar" at bounding box center [857, 529] width 107 height 40
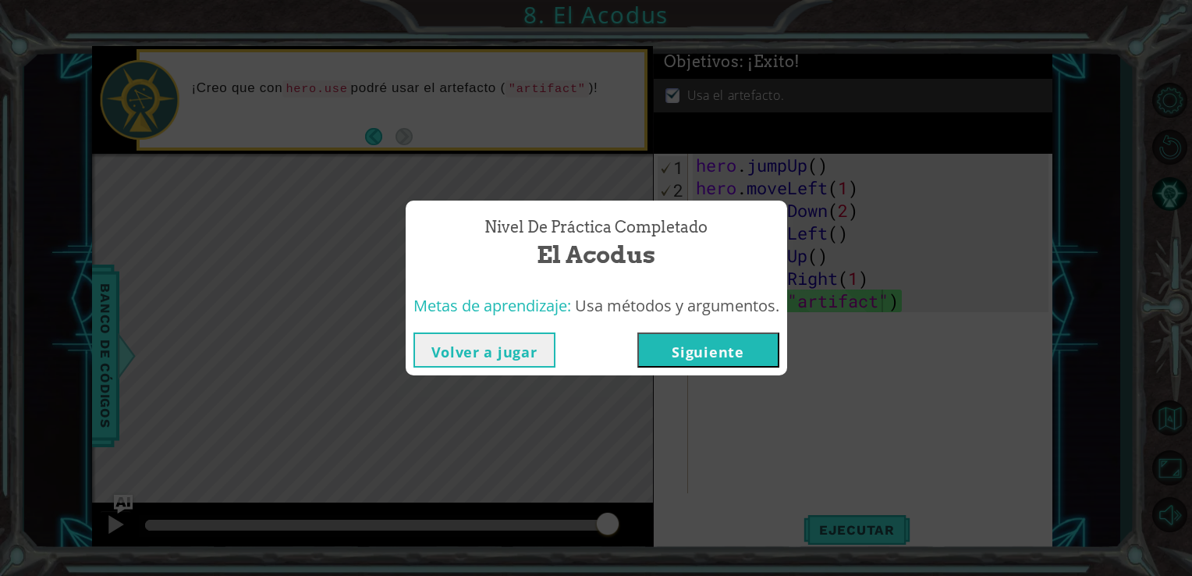
drag, startPoint x: 845, startPoint y: 514, endPoint x: 755, endPoint y: 348, distance: 188.8
click at [755, 348] on button "Siguiente" at bounding box center [708, 349] width 142 height 35
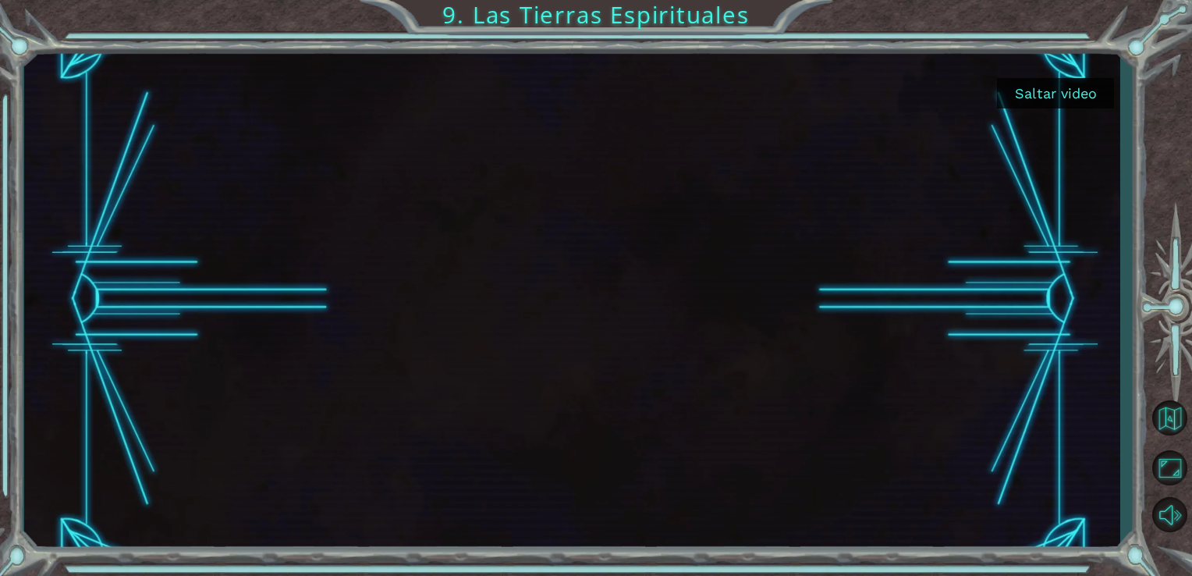
click at [662, 325] on div at bounding box center [572, 299] width 901 height 506
